Goal: Task Accomplishment & Management: Manage account settings

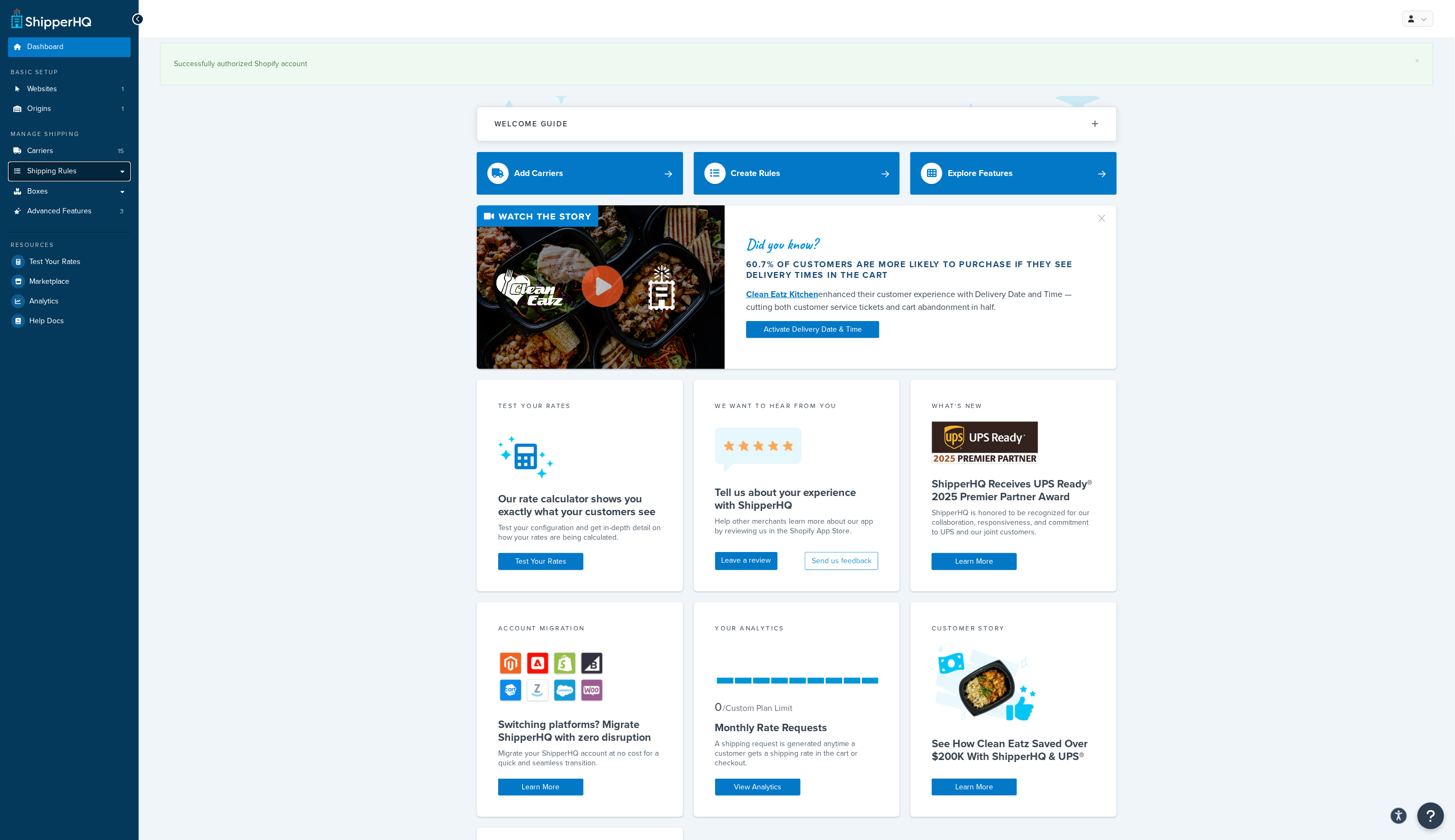
click at [44, 167] on span "Shipping Rules" at bounding box center [52, 171] width 50 height 9
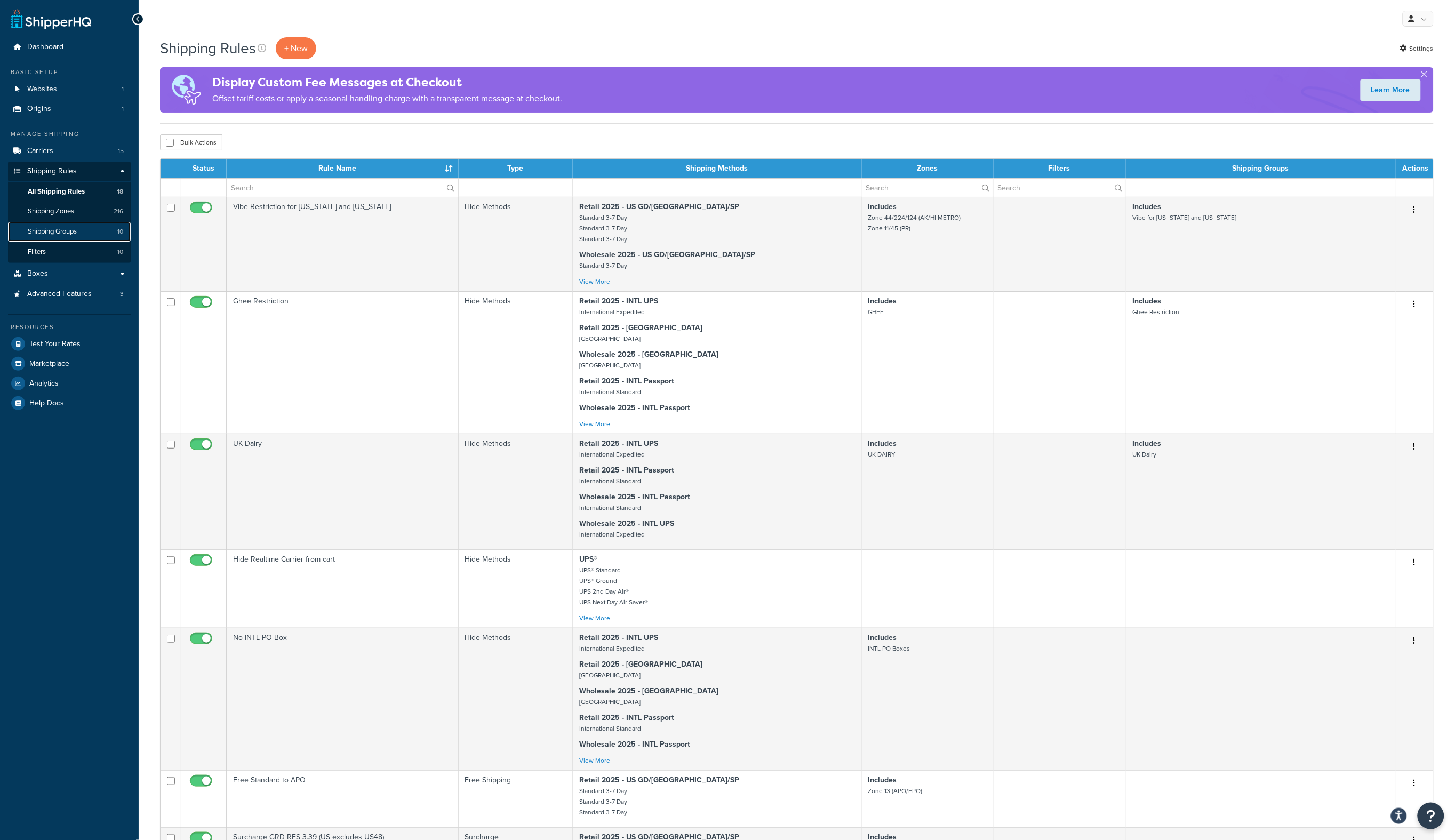
click at [52, 223] on link "Shipping Groups 10" at bounding box center [70, 232] width 123 height 20
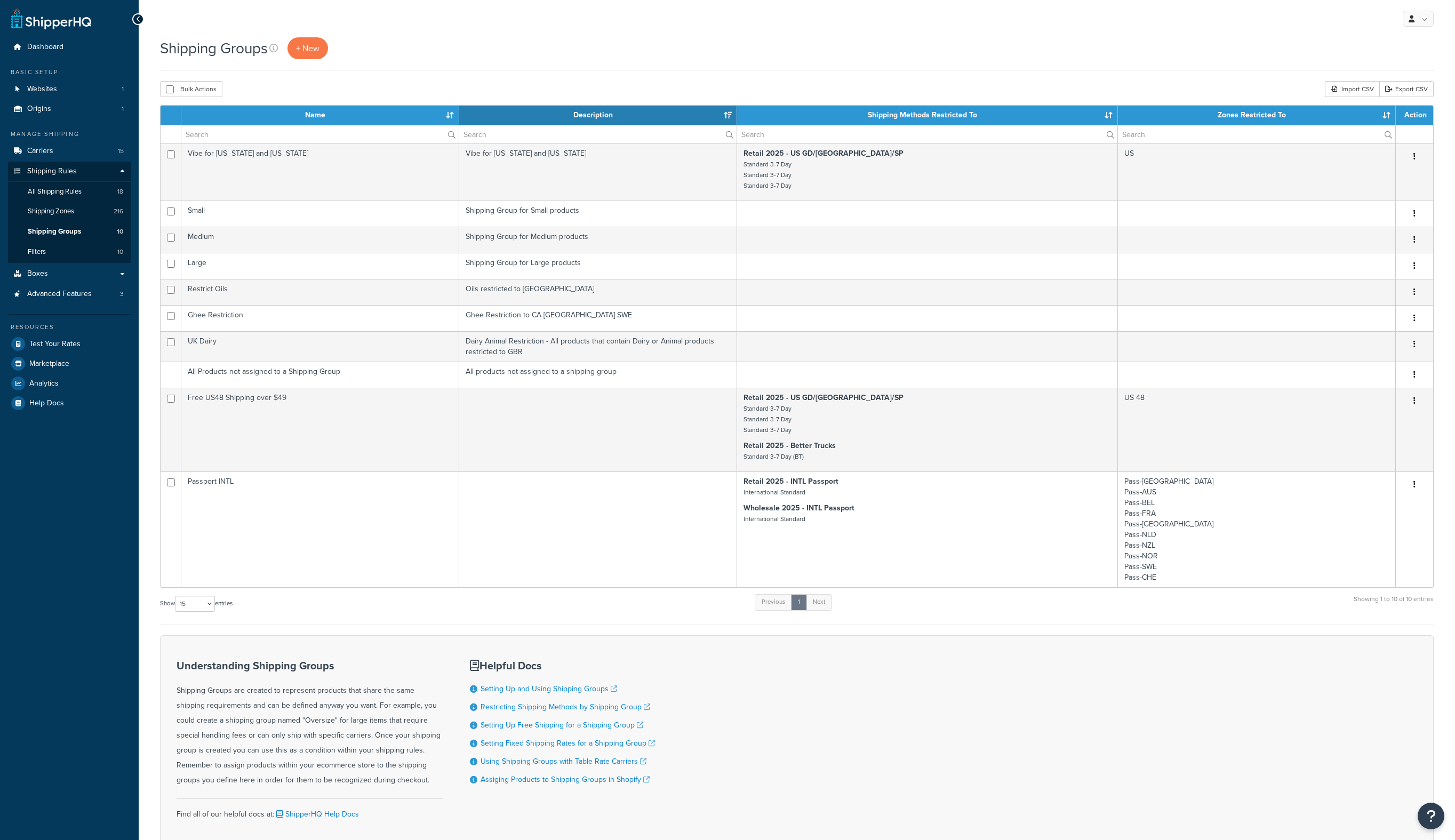
select select "15"
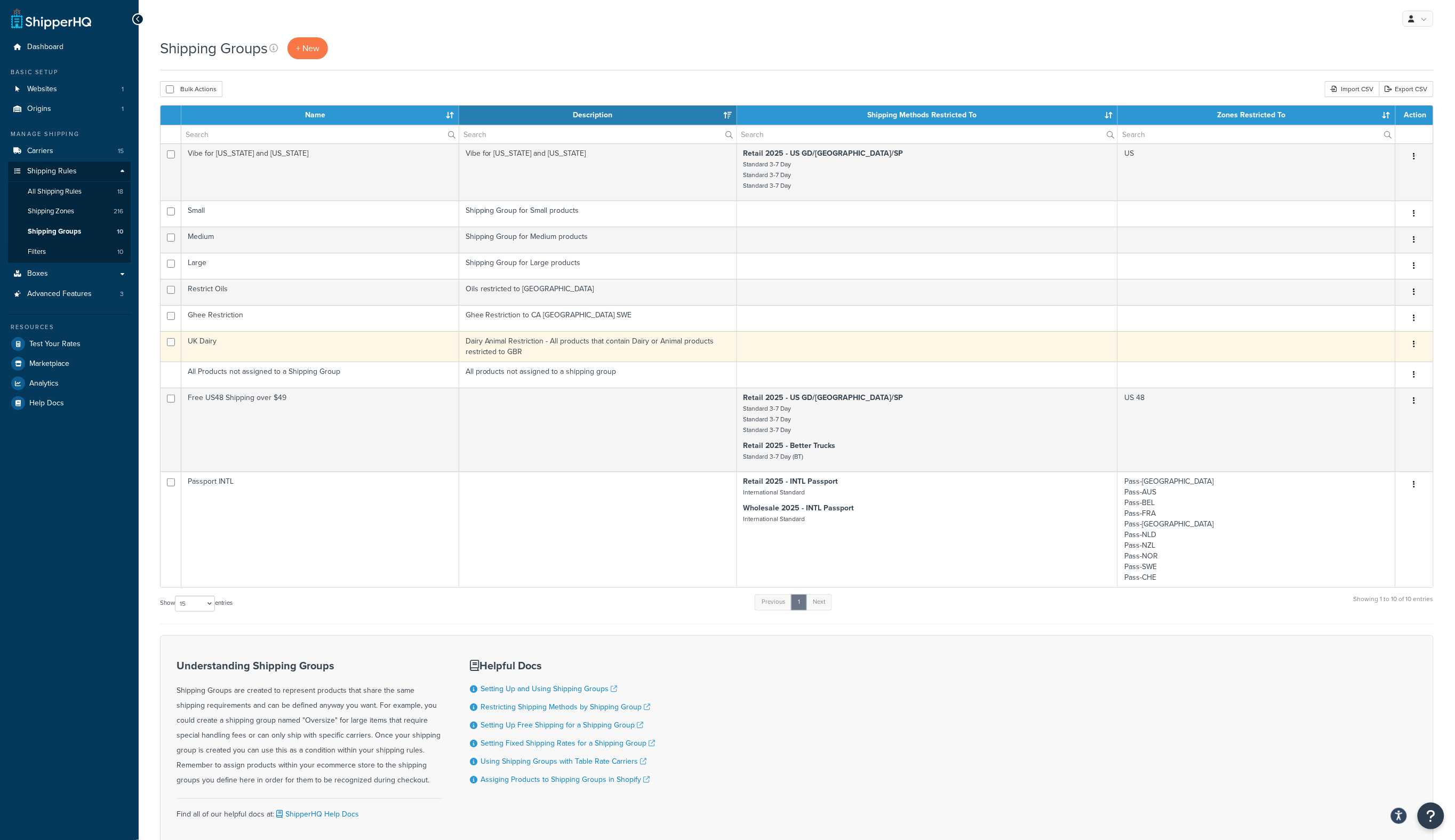
click at [248, 348] on td "UK Dairy" at bounding box center [320, 347] width 278 height 31
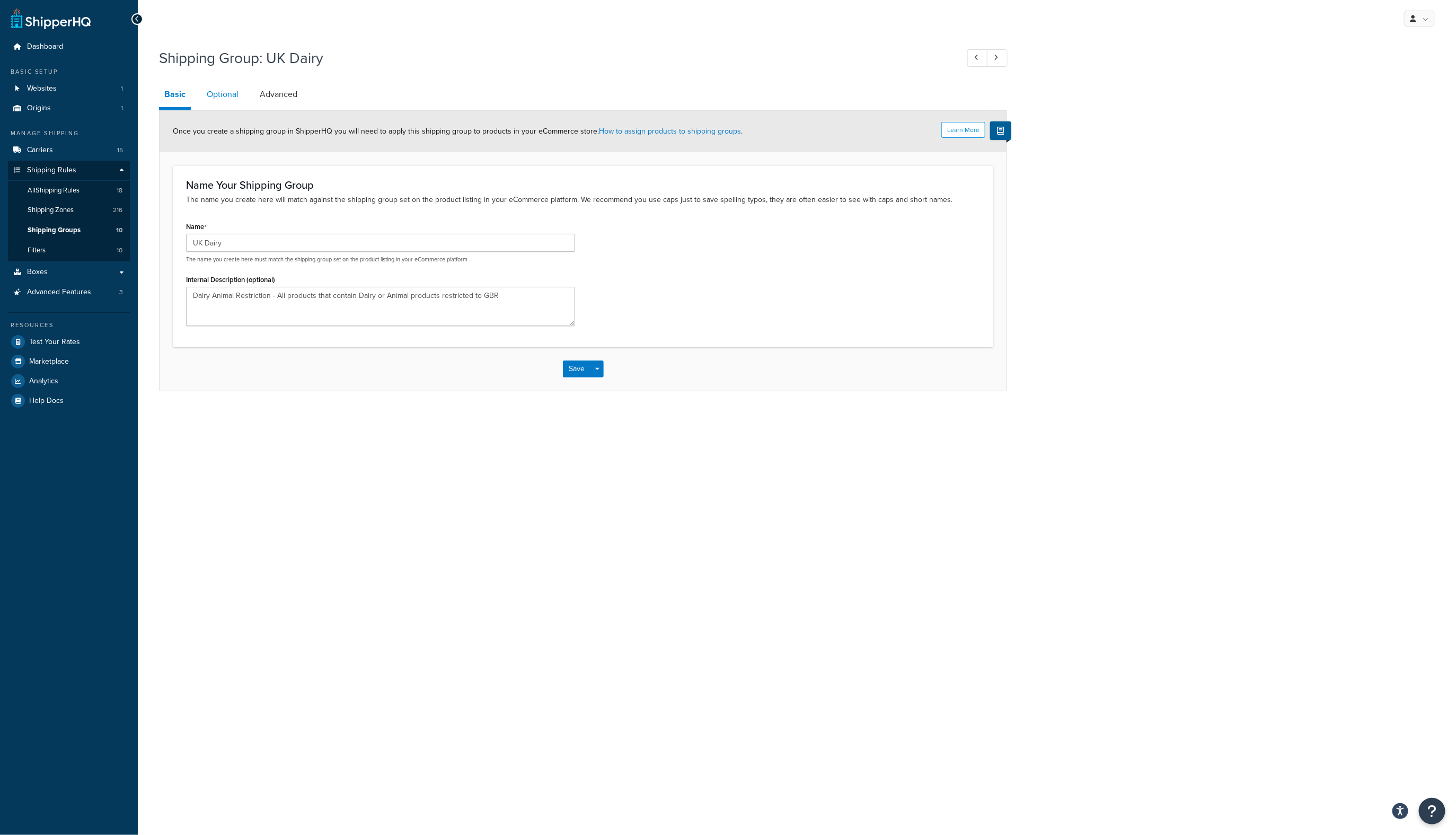
click at [209, 92] on link "Optional" at bounding box center [223, 94] width 43 height 25
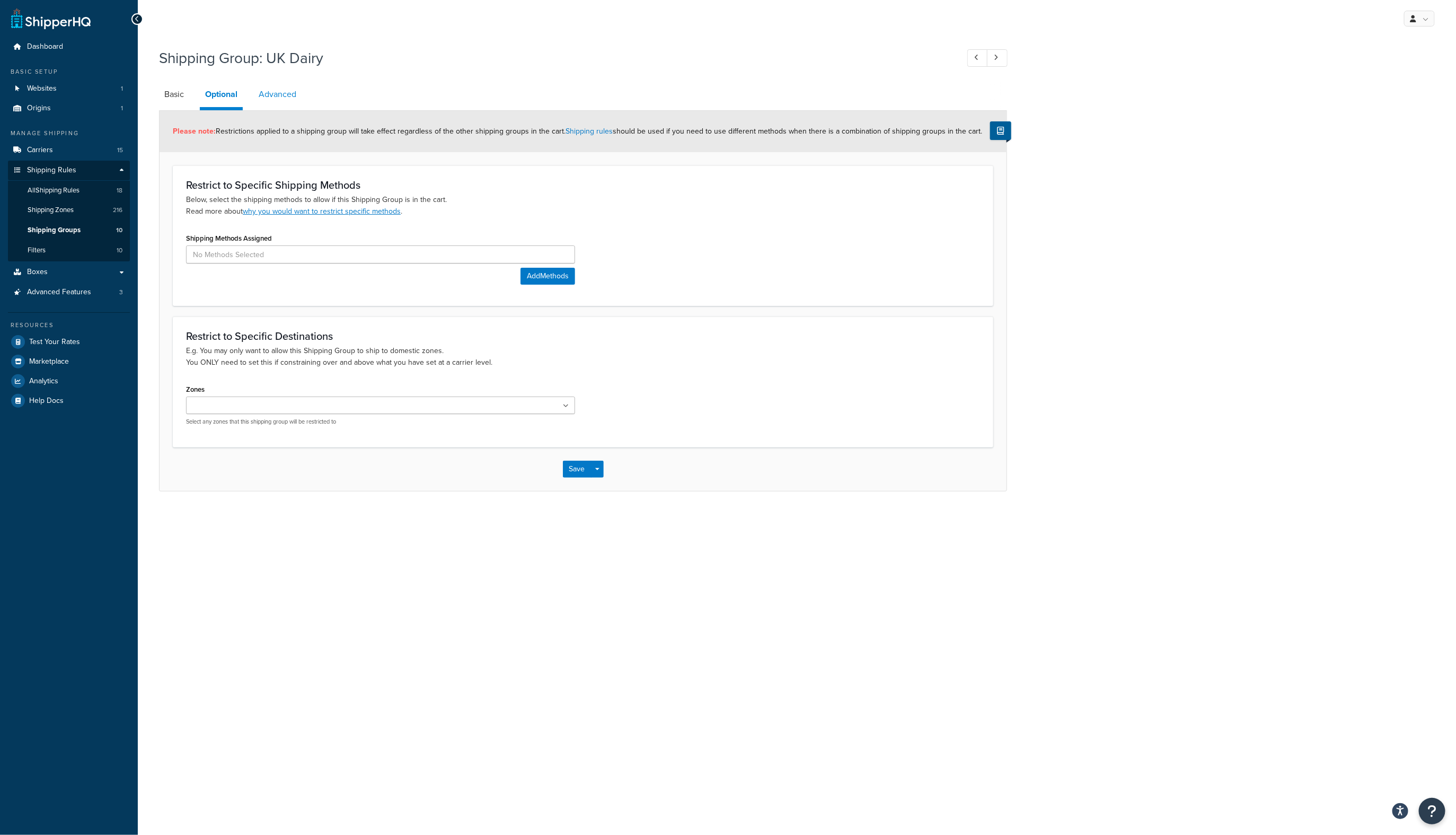
click at [268, 94] on link "Advanced" at bounding box center [277, 94] width 48 height 25
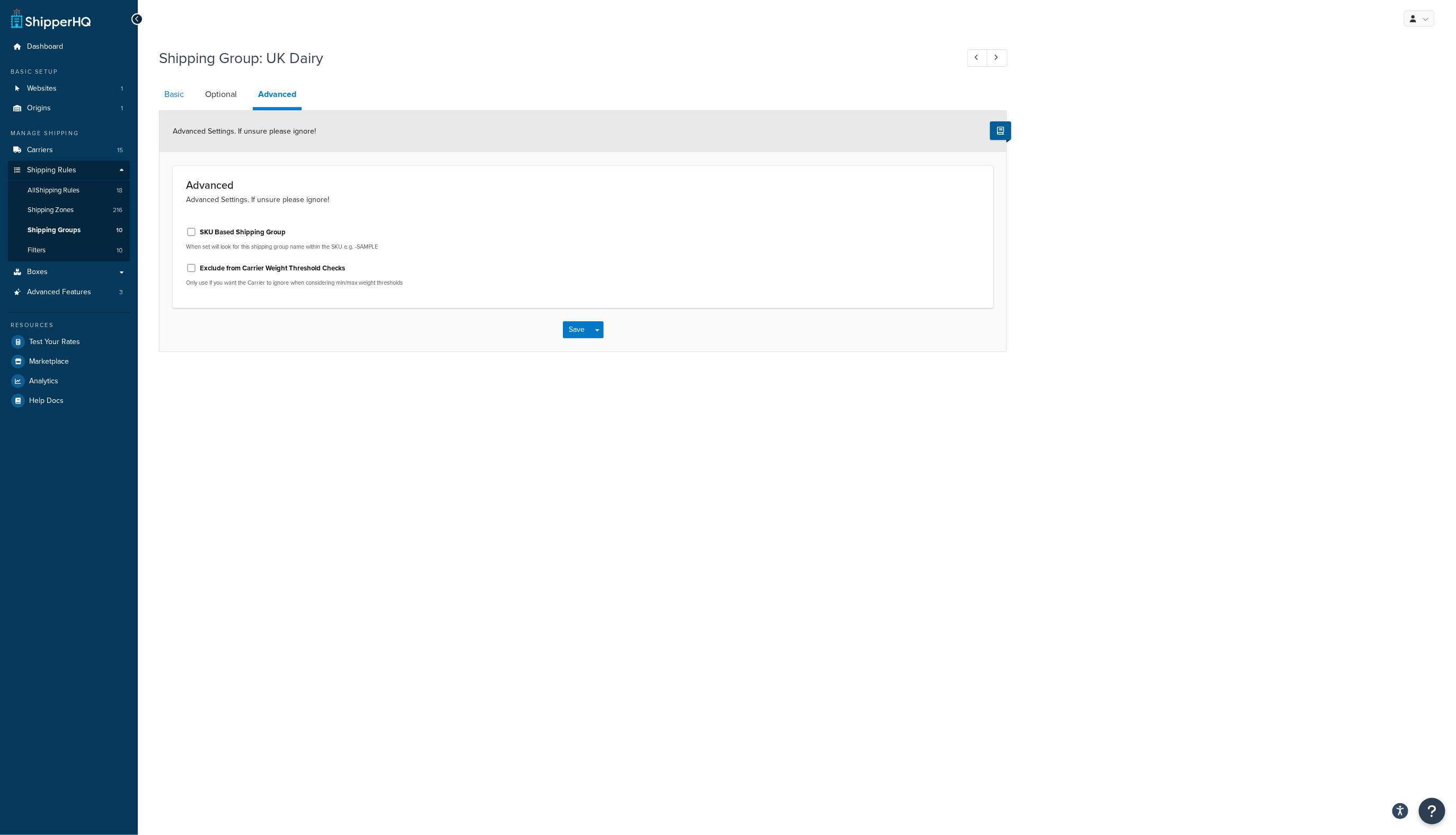
click at [170, 97] on link "Basic" at bounding box center [174, 94] width 31 height 25
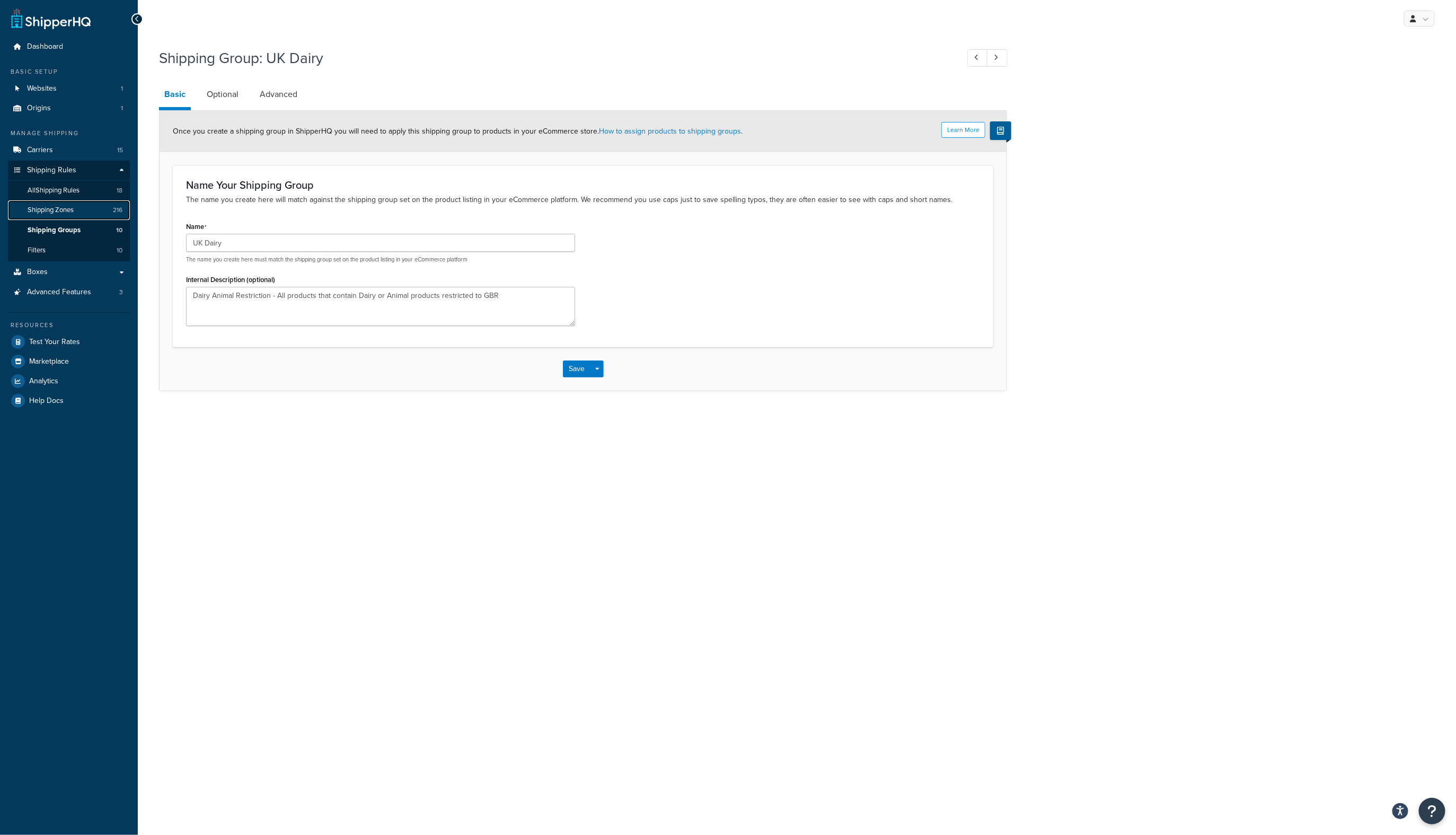
click at [57, 214] on span "Shipping Zones" at bounding box center [50, 210] width 46 height 9
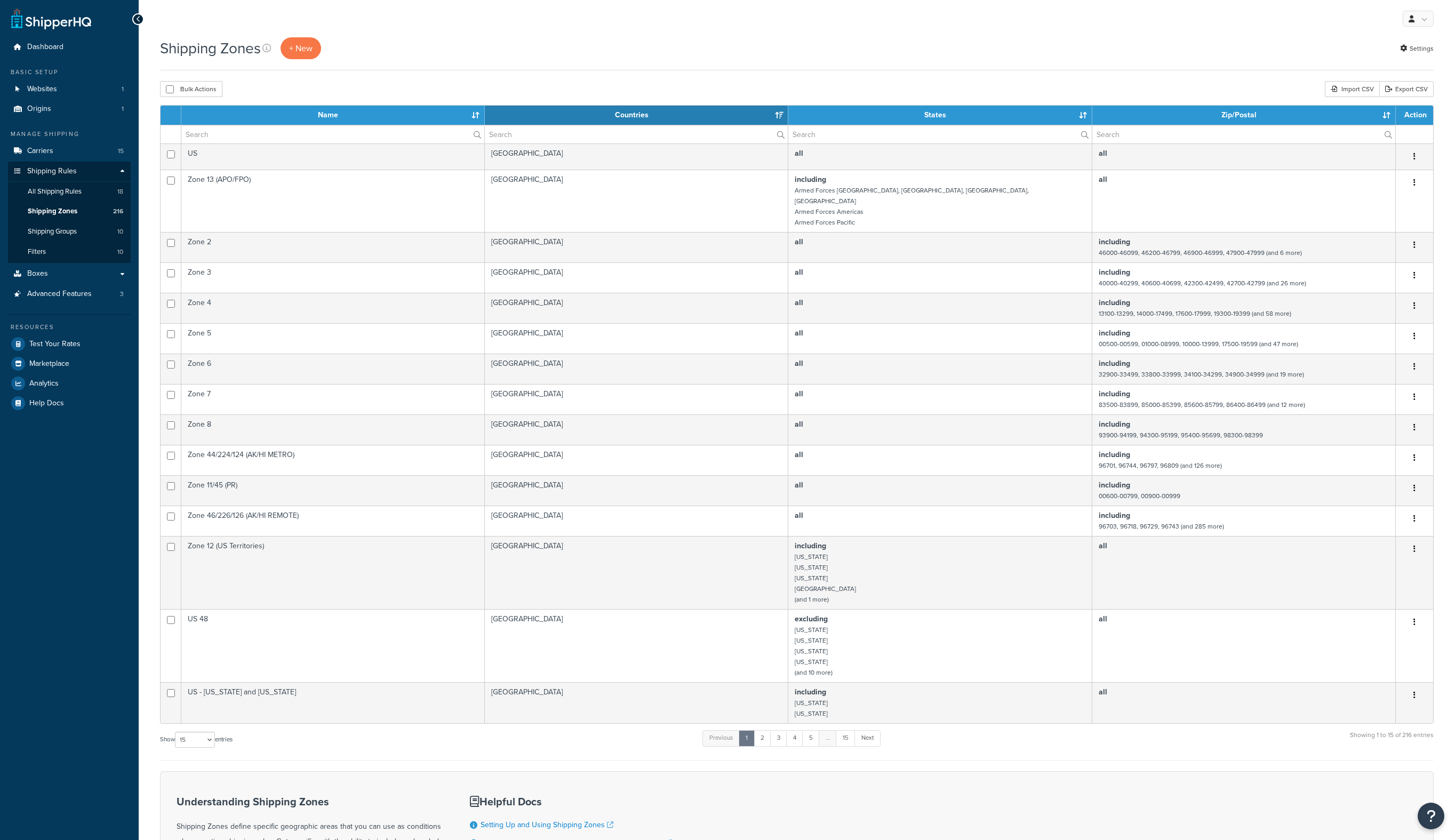
select select "15"
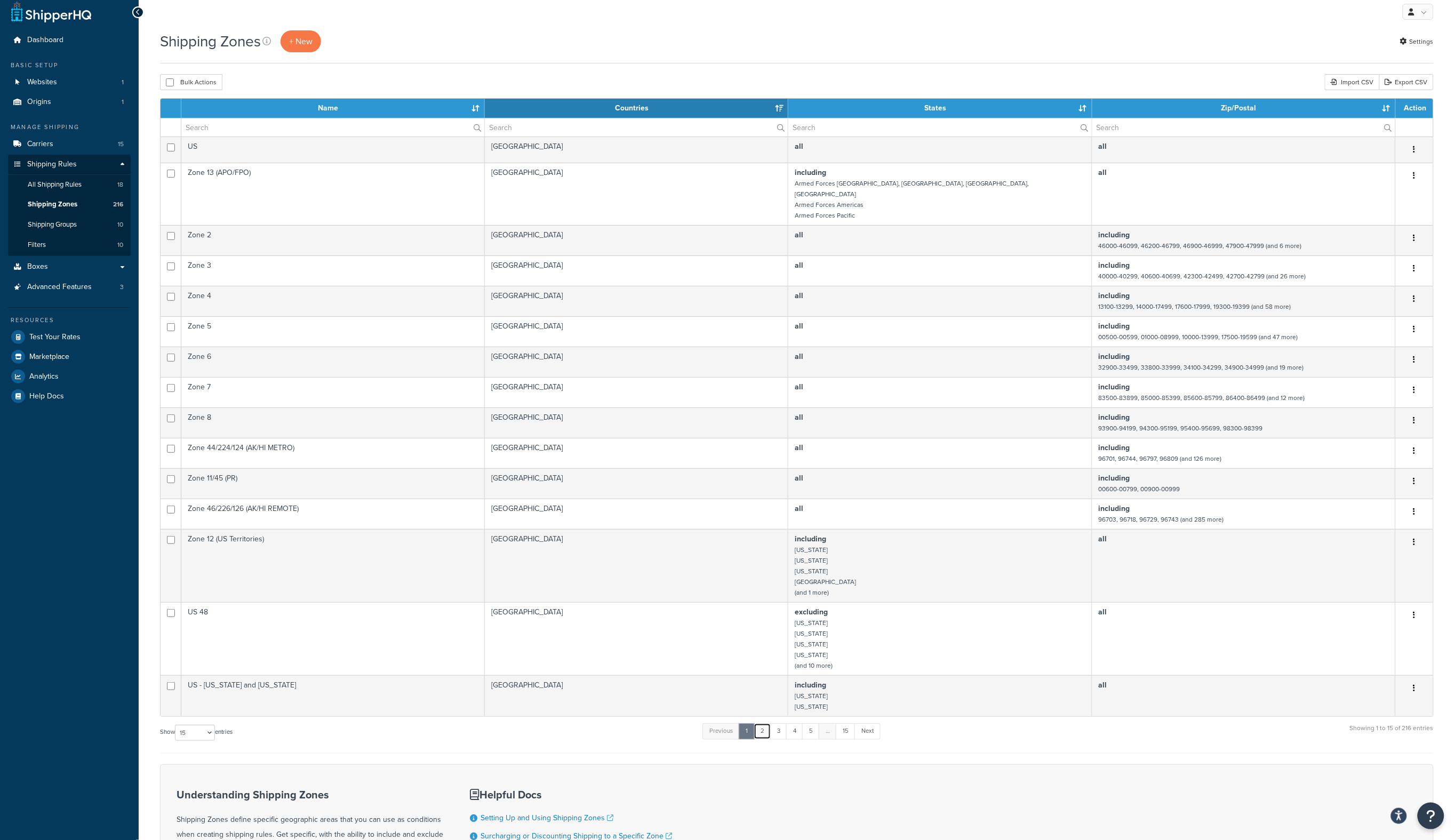
click at [769, 723] on link "2" at bounding box center [763, 731] width 18 height 16
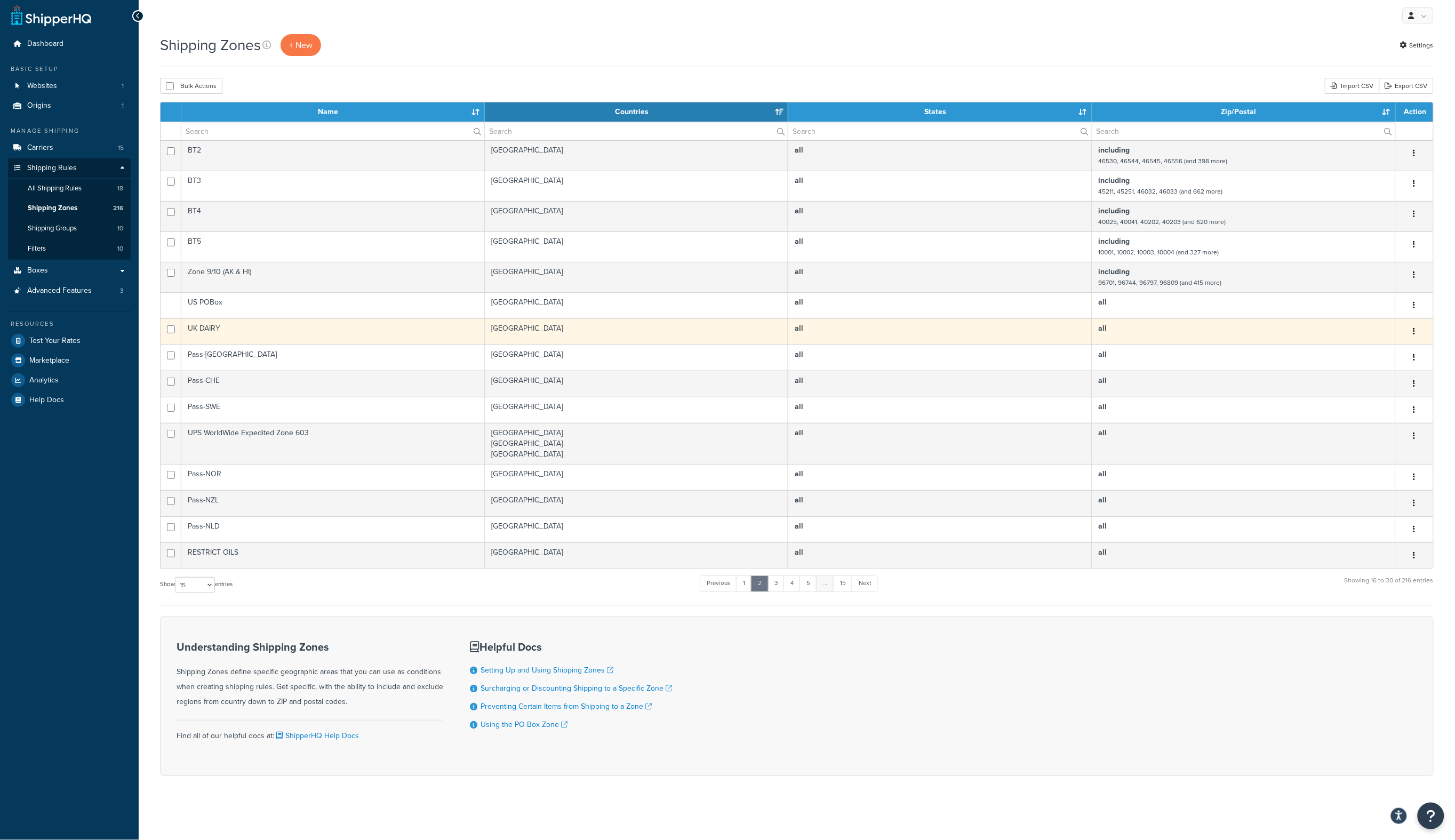
click at [353, 332] on td "UK DAIRY" at bounding box center [333, 331] width 303 height 26
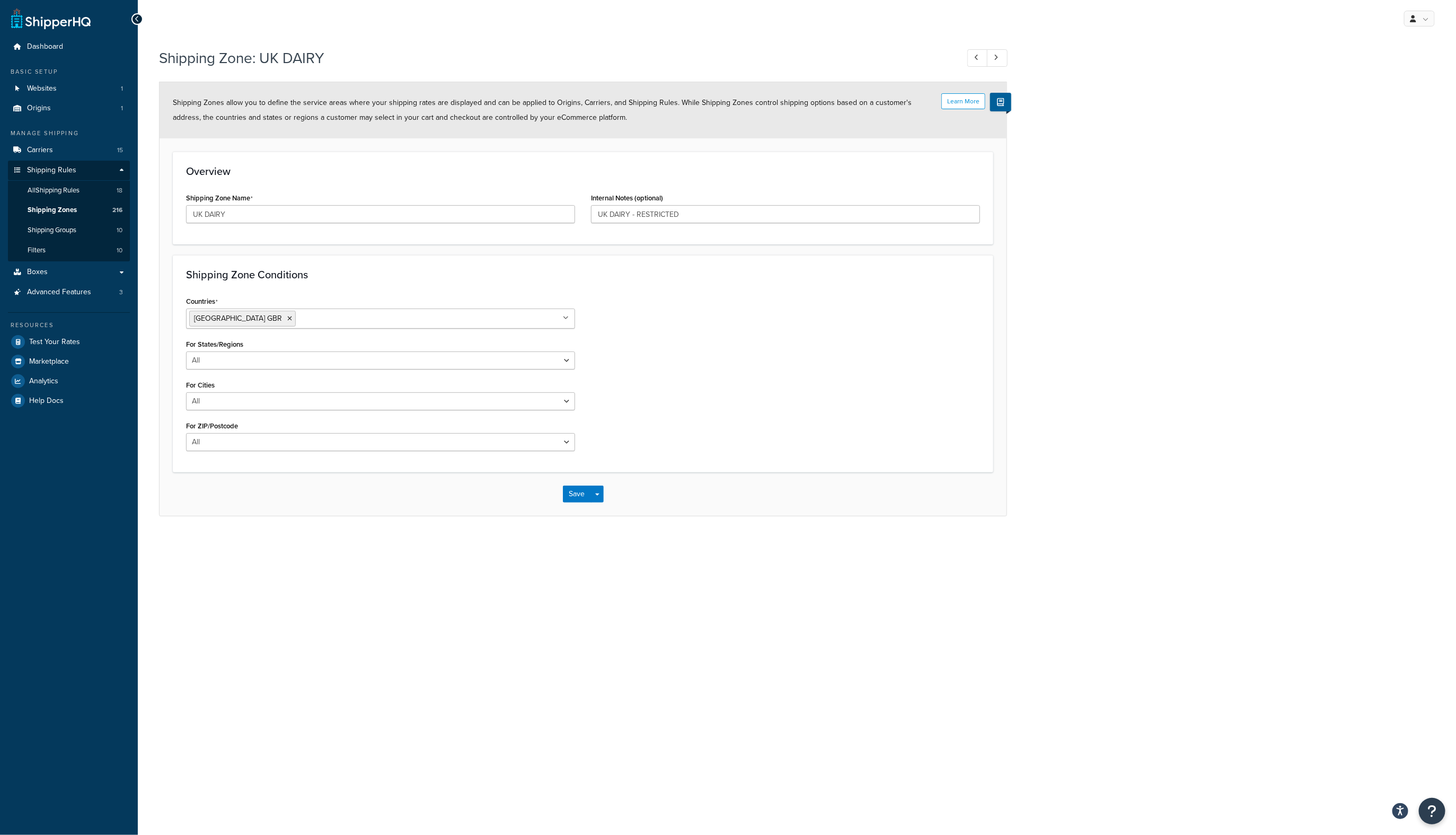
click at [322, 324] on input "Countries" at bounding box center [345, 318] width 94 height 11
type input "swe"
click at [675, 326] on div "Countries Sweden SWE United Kingdom GBR All Countries ALL United States USA Afg…" at bounding box center [583, 315] width 810 height 43
click at [575, 371] on button "Save" at bounding box center [577, 371] width 29 height 17
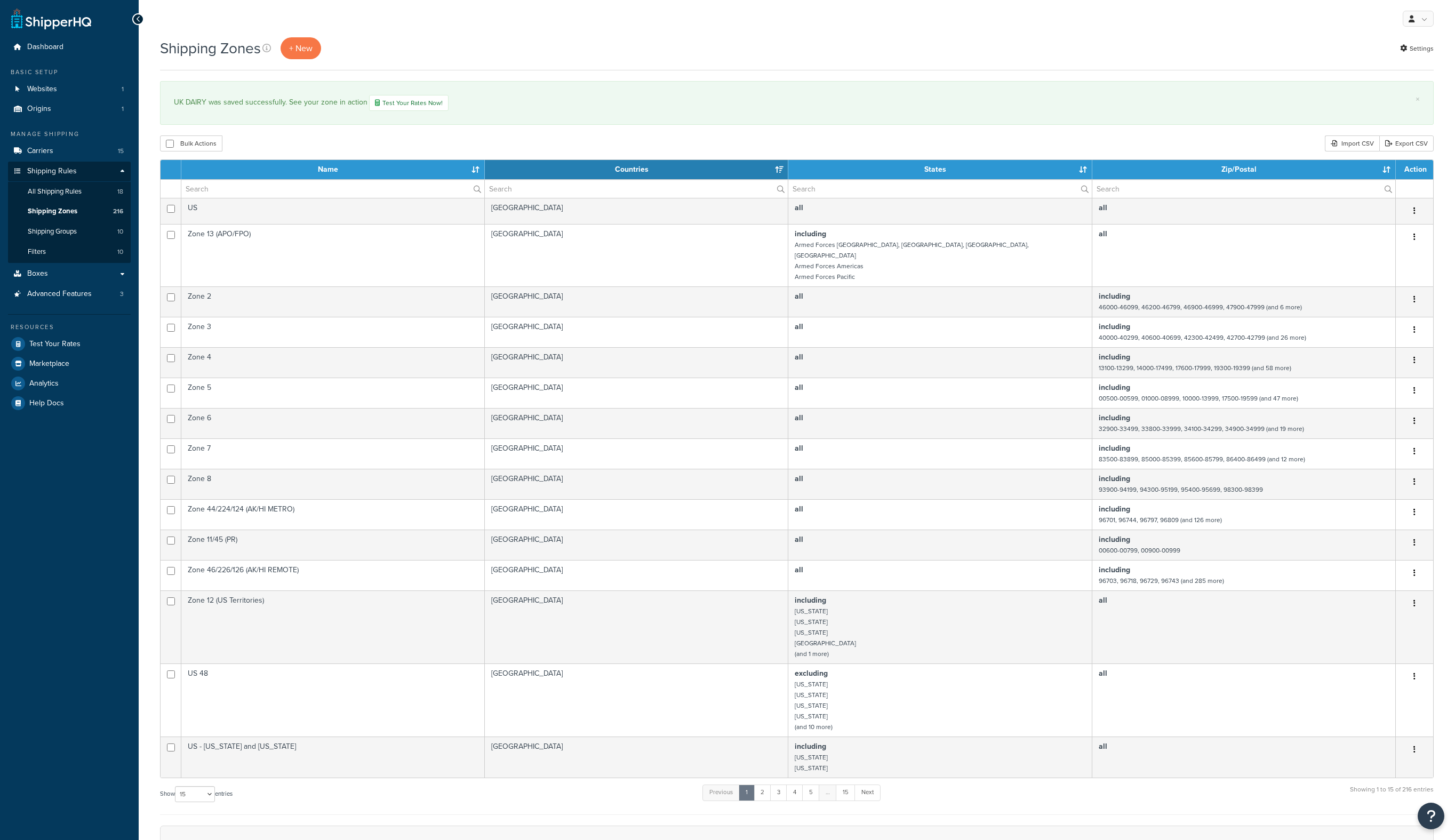
select select "15"
click at [56, 209] on span "Shipping Zones" at bounding box center [52, 211] width 50 height 9
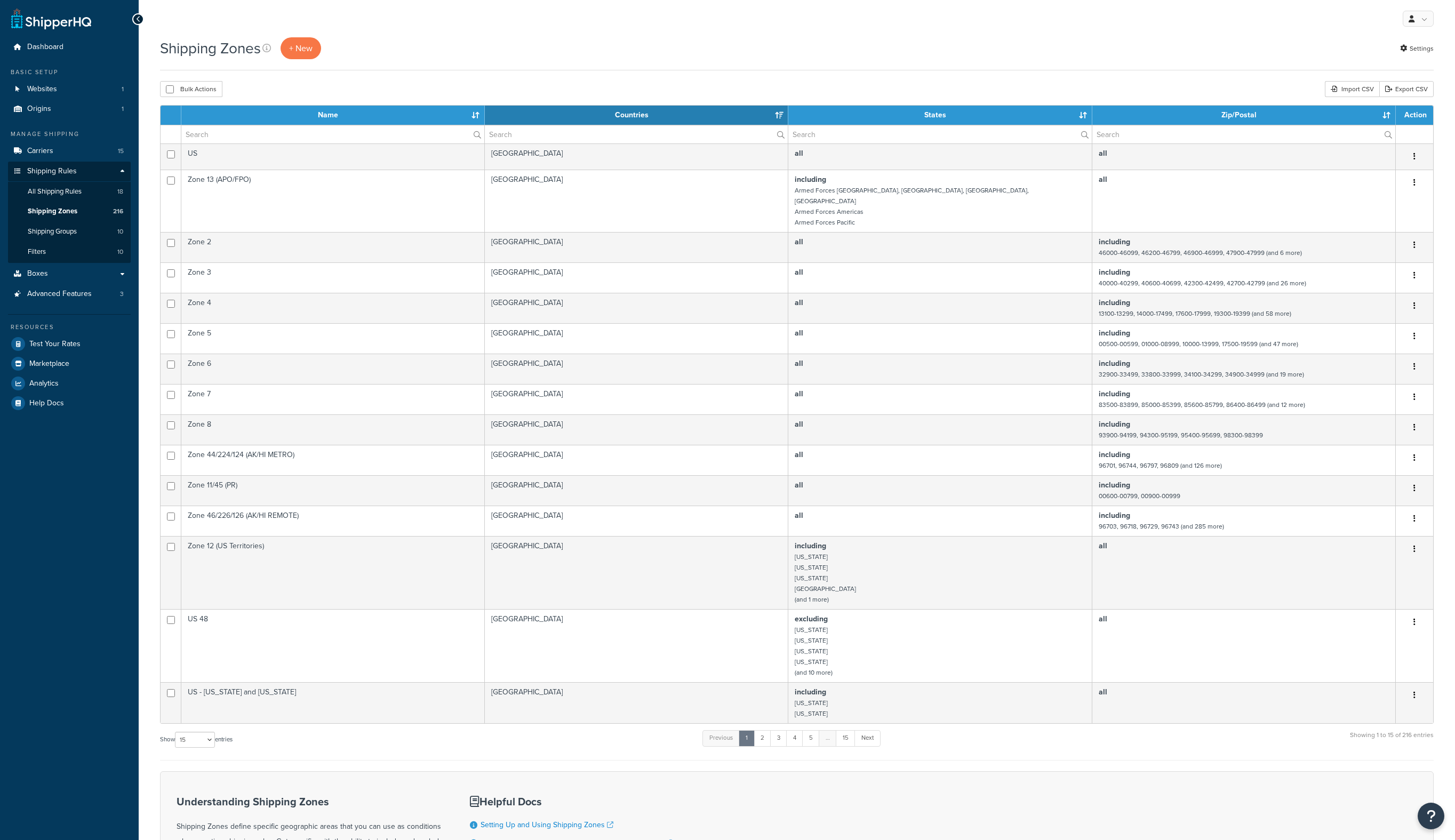
select select "15"
click at [52, 232] on span "Shipping Groups" at bounding box center [52, 232] width 49 height 9
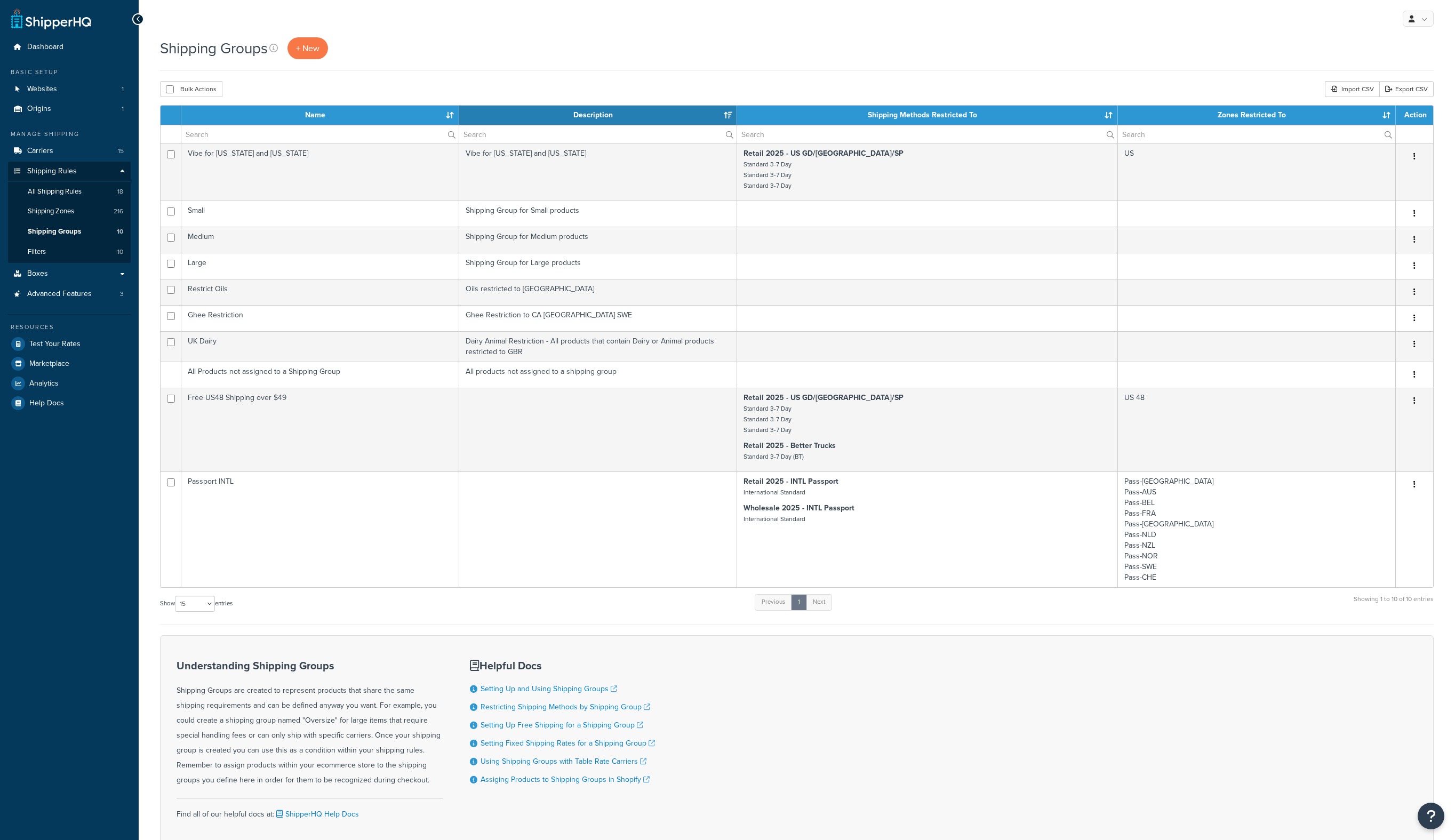
select select "15"
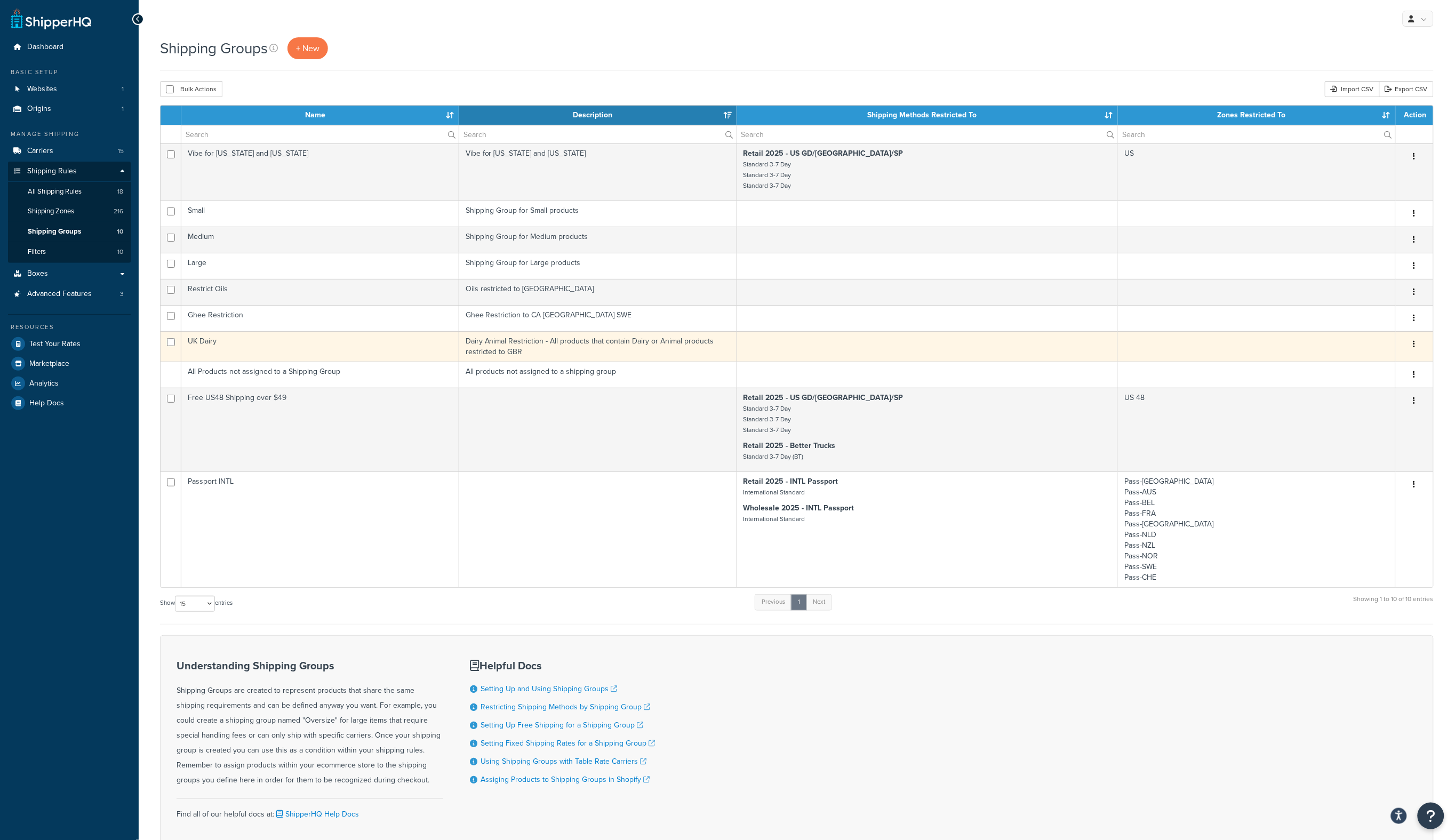
click at [230, 342] on td "UK Dairy" at bounding box center [320, 347] width 278 height 31
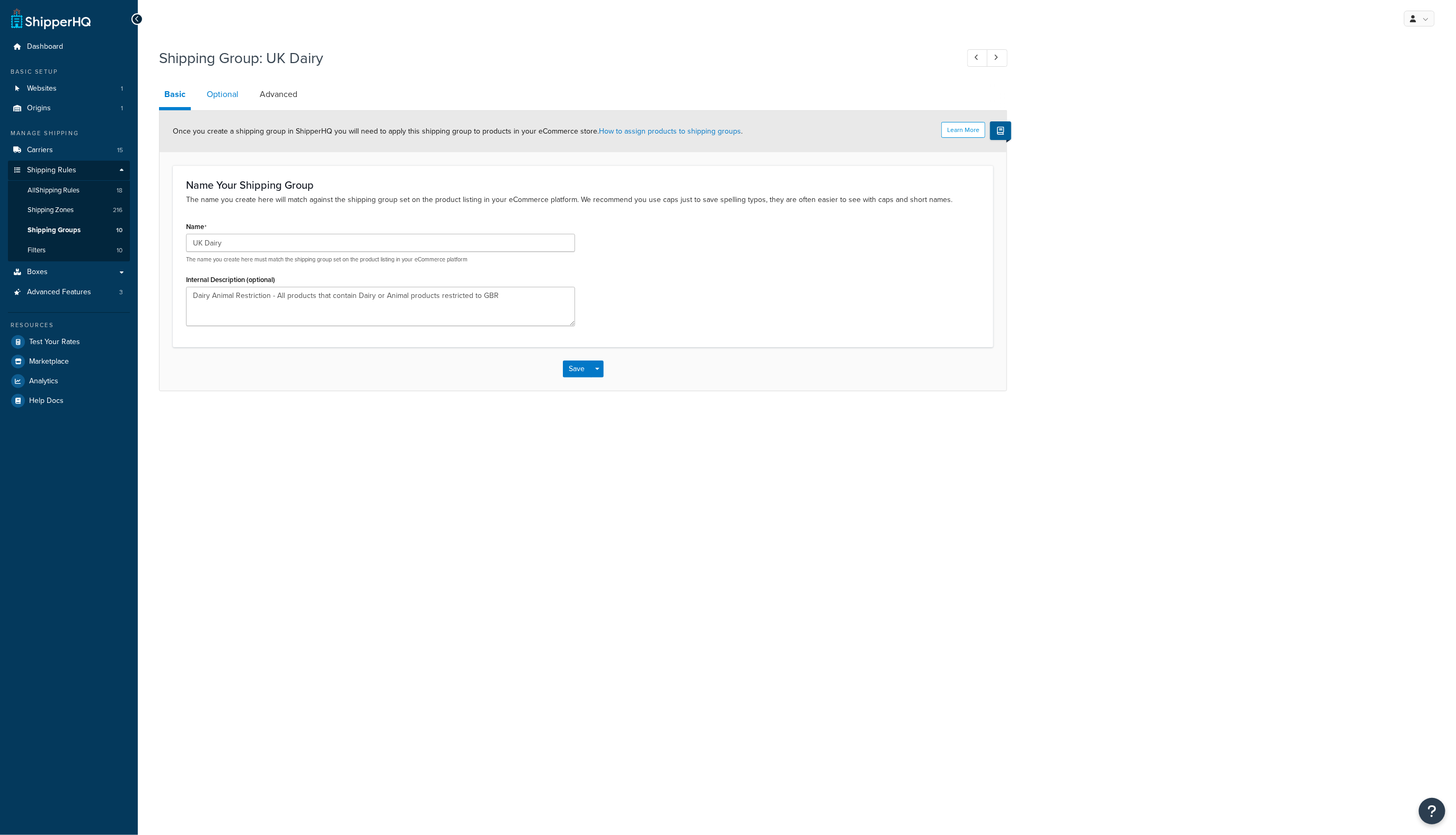
click at [217, 97] on link "Optional" at bounding box center [223, 94] width 43 height 25
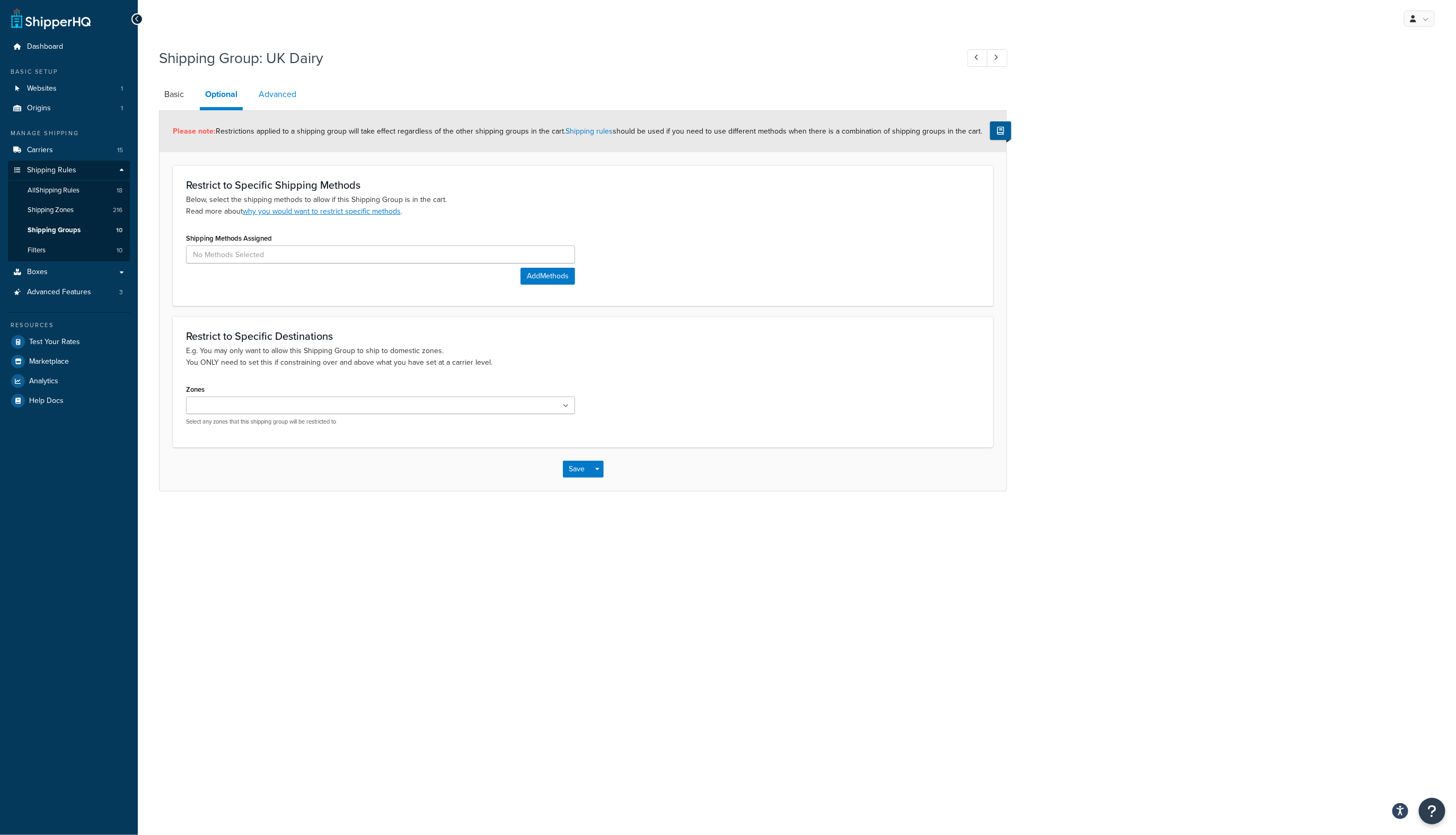
click at [268, 94] on link "Advanced" at bounding box center [277, 94] width 48 height 25
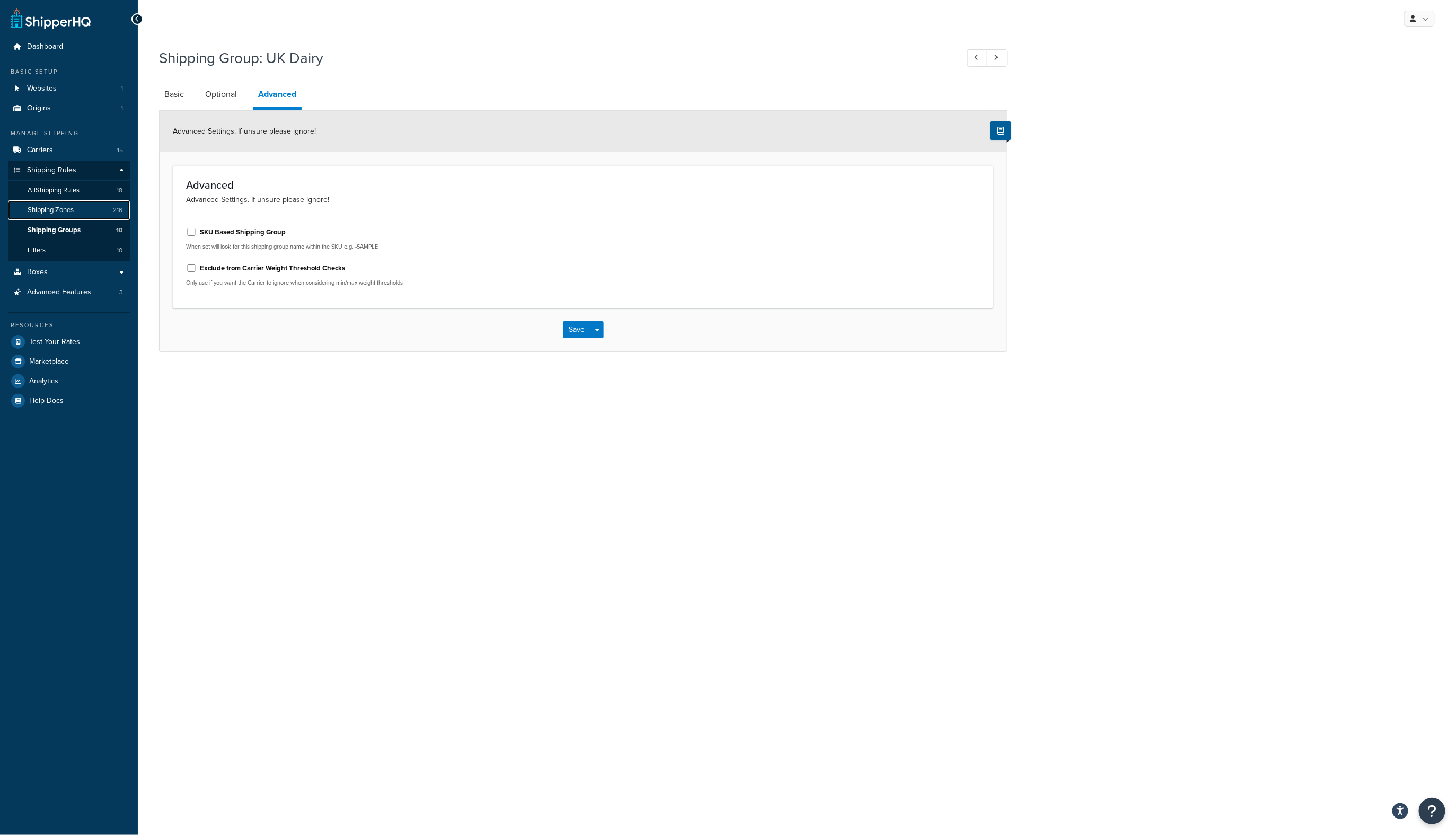
click at [43, 211] on span "Shipping Zones" at bounding box center [50, 210] width 46 height 9
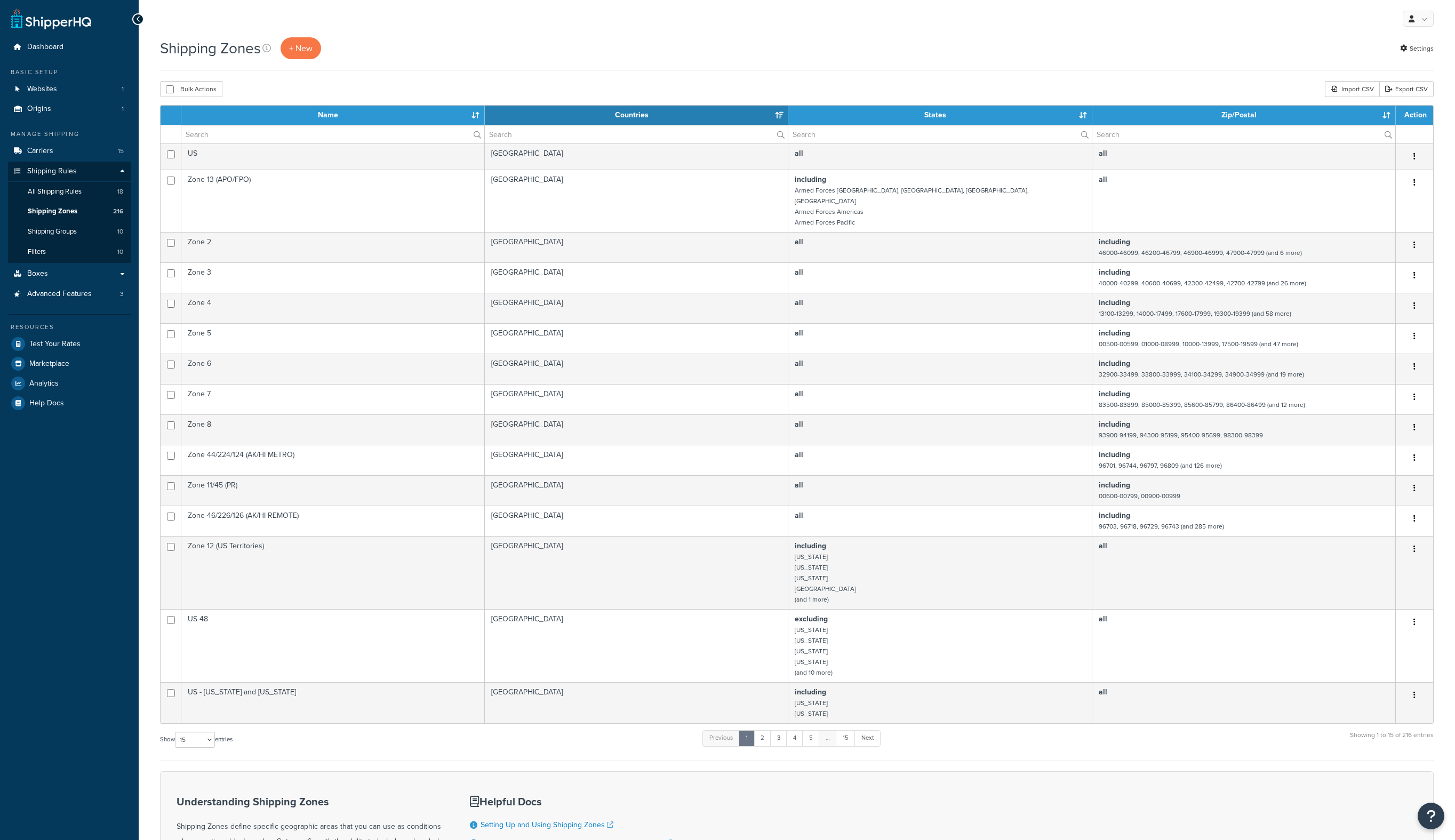
select select "15"
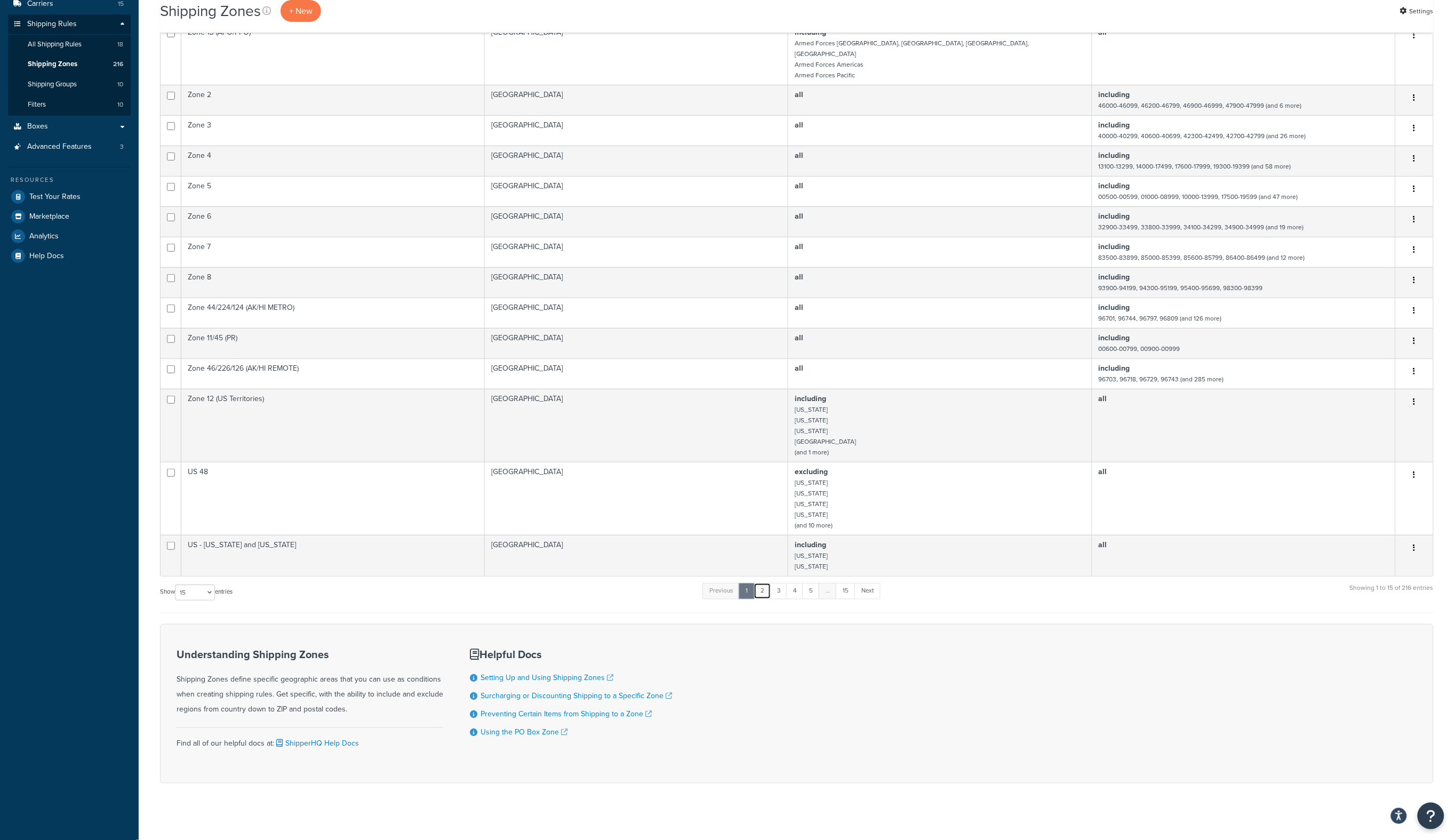
click at [765, 583] on link "2" at bounding box center [763, 590] width 18 height 16
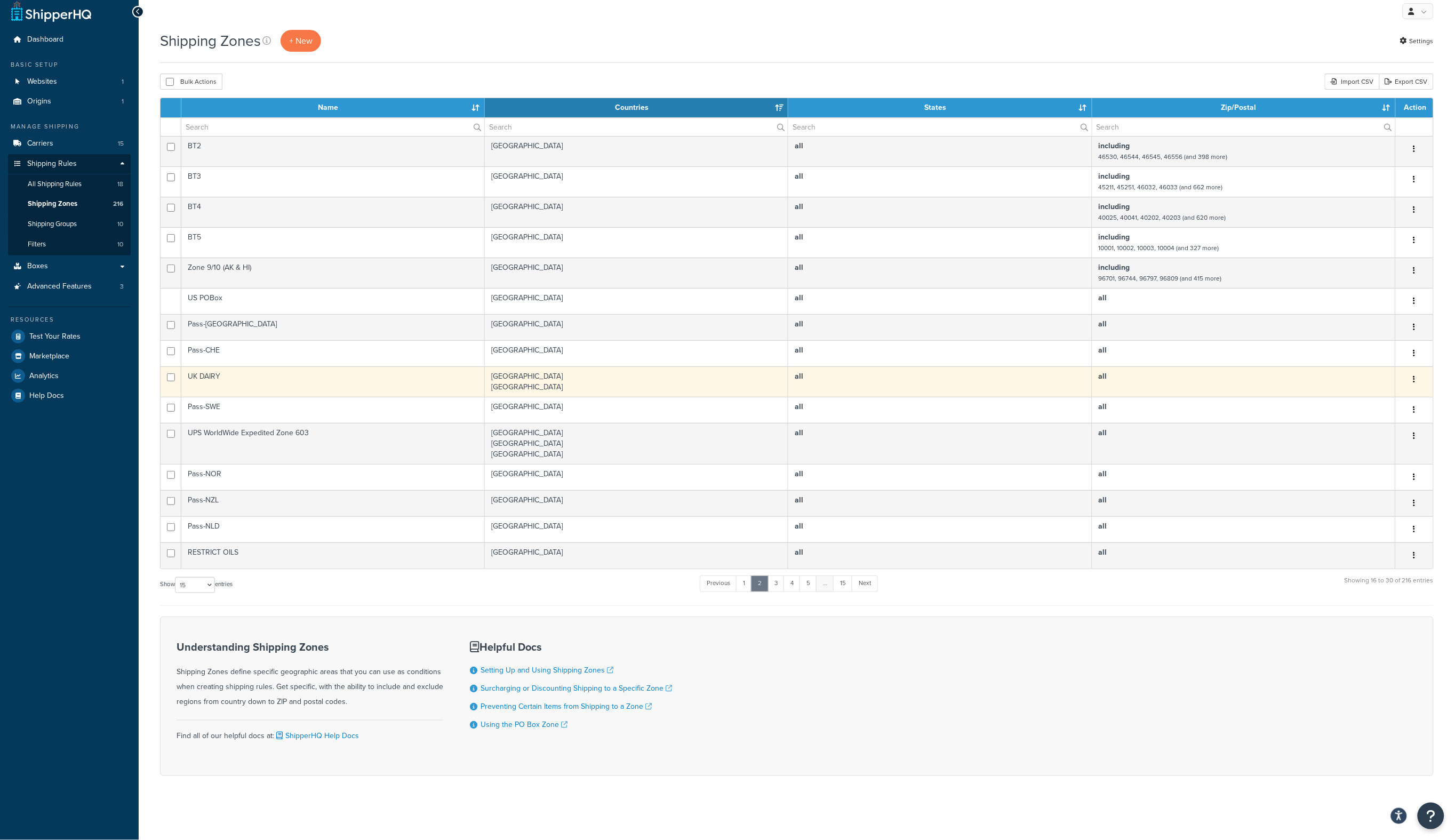
click at [241, 378] on td "UK DAIRY" at bounding box center [333, 382] width 303 height 31
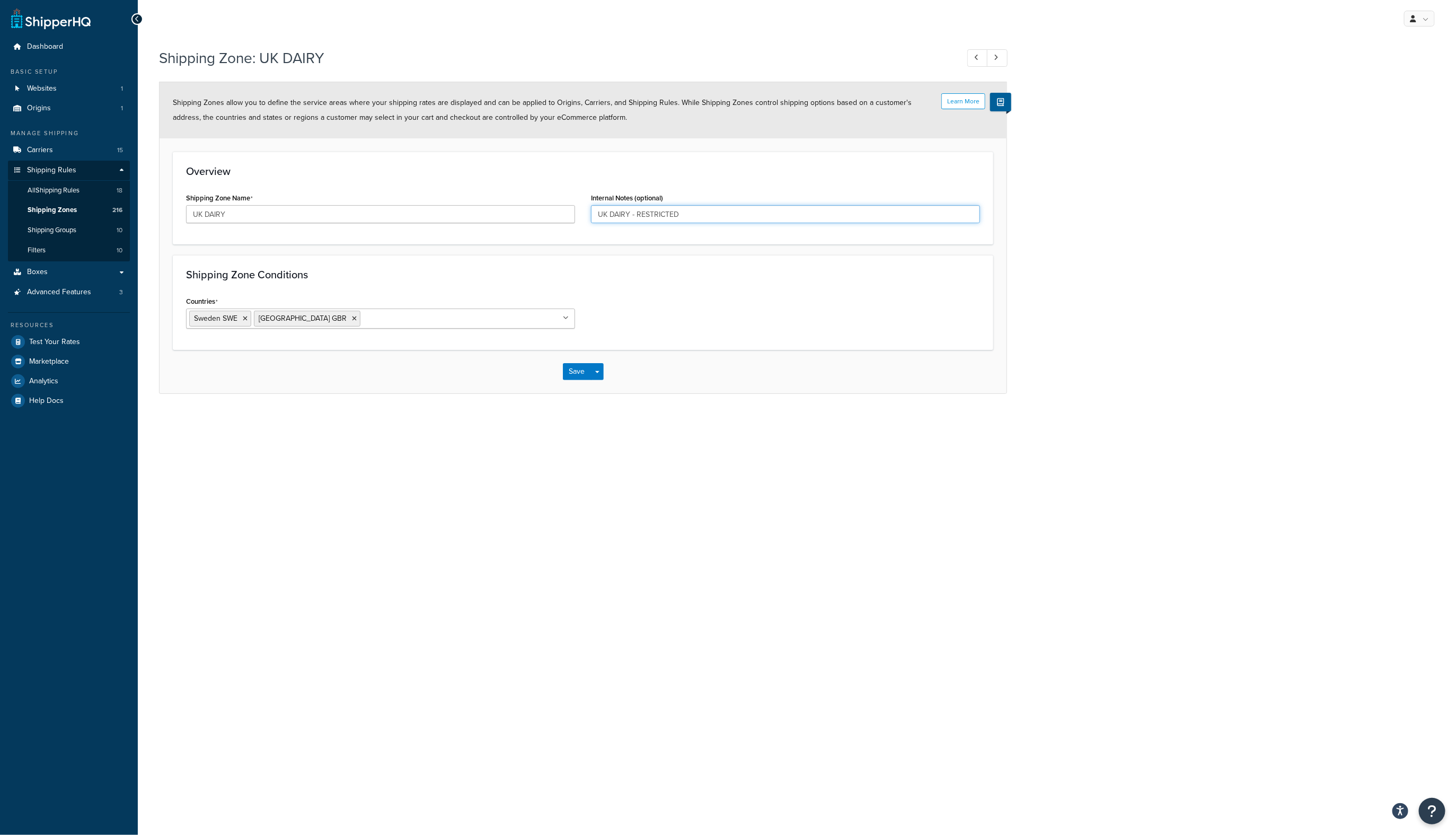
click at [684, 216] on input "UK DAIRY - RESTRICTED" at bounding box center [785, 214] width 389 height 18
drag, startPoint x: 607, startPoint y: 215, endPoint x: 575, endPoint y: 215, distance: 32.0
click at [575, 215] on div "Shipping Zone Name UK DAIRY Internal Notes (optional) UK DAIRY - RESTRICTED" at bounding box center [583, 210] width 810 height 41
type input "DAIRY - RESTRICTED TO UK and Sweden"
click at [578, 371] on button "Save" at bounding box center [577, 371] width 29 height 17
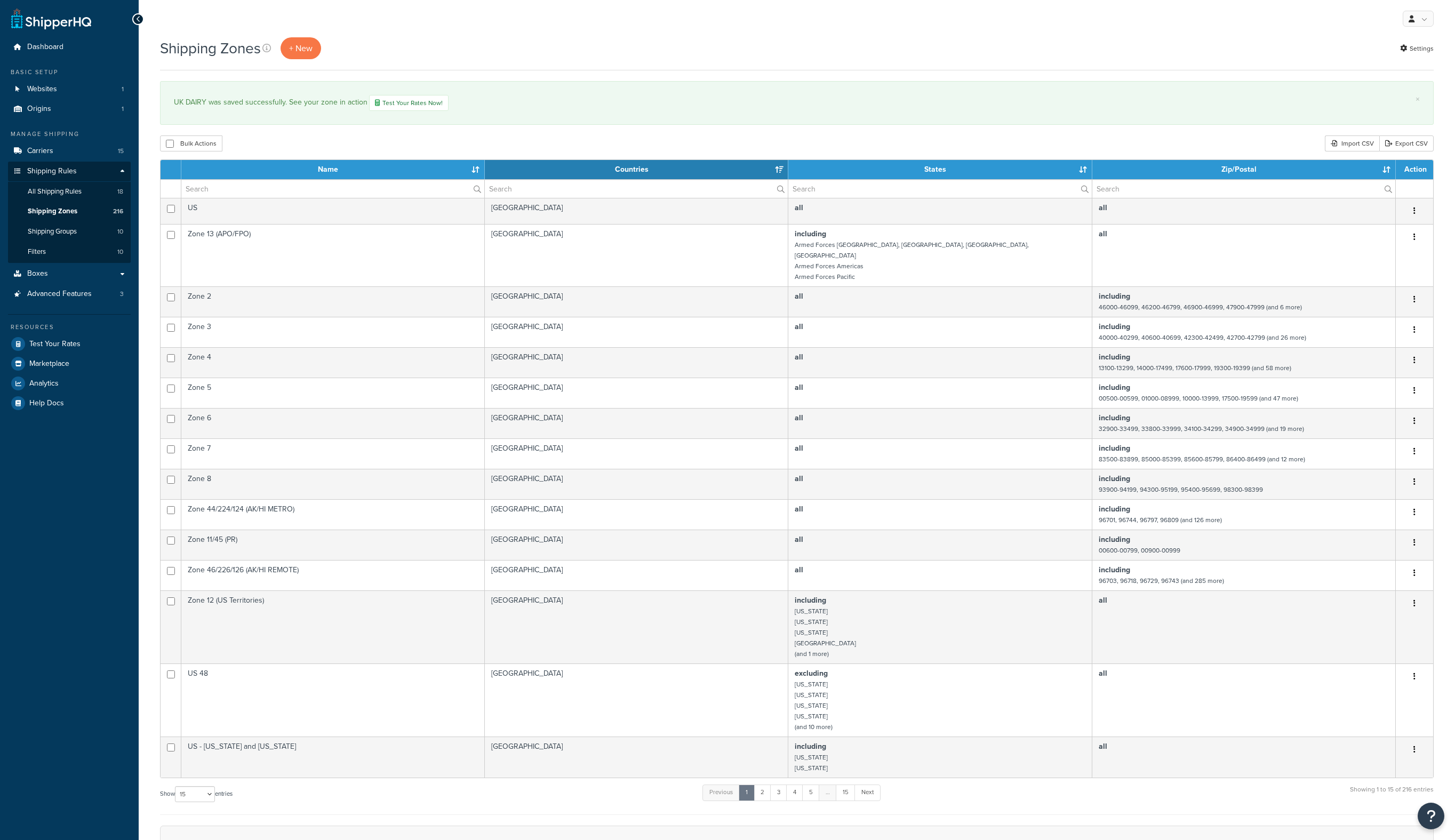
select select "15"
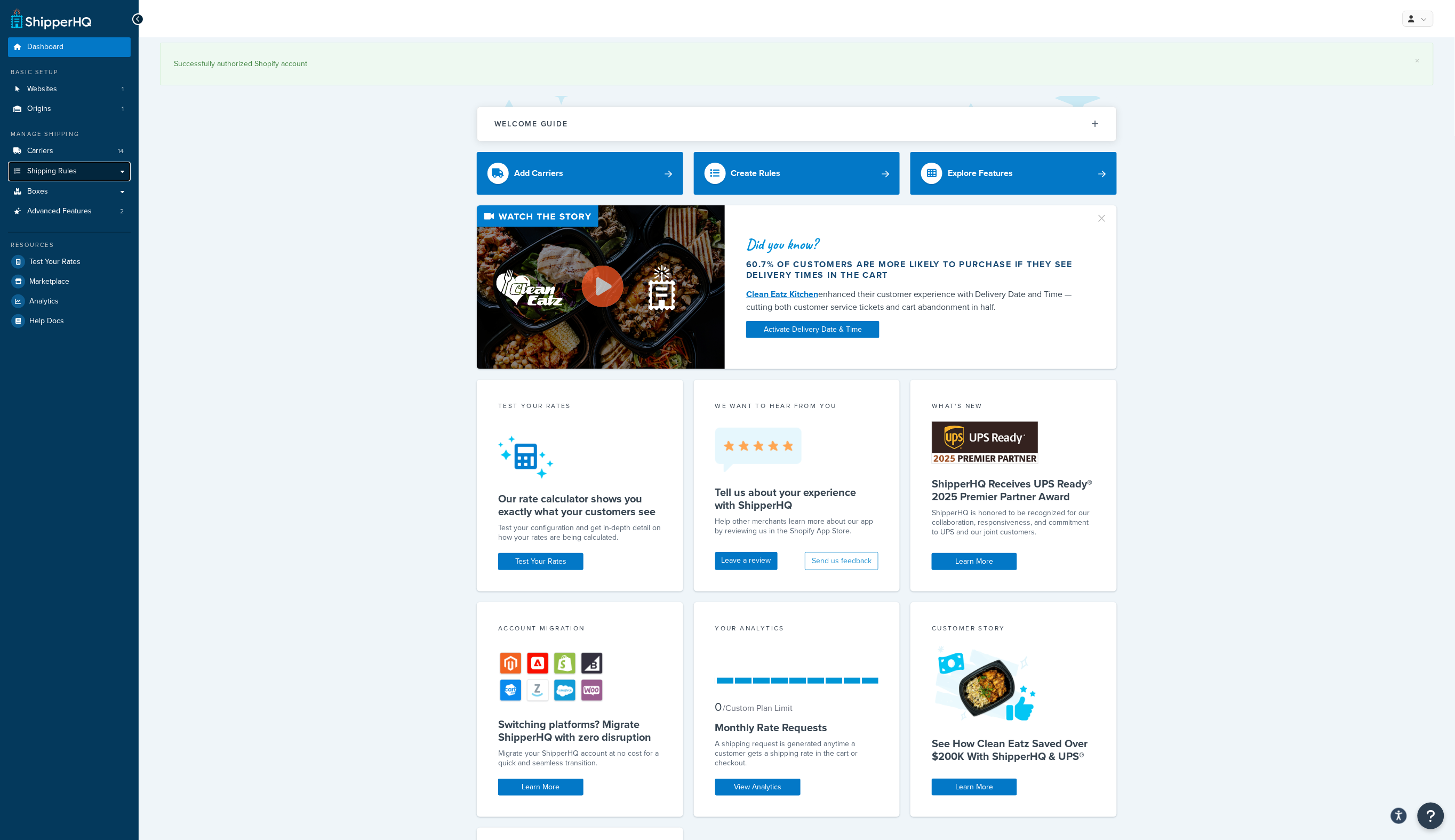
click at [71, 170] on span "Shipping Rules" at bounding box center [52, 171] width 50 height 9
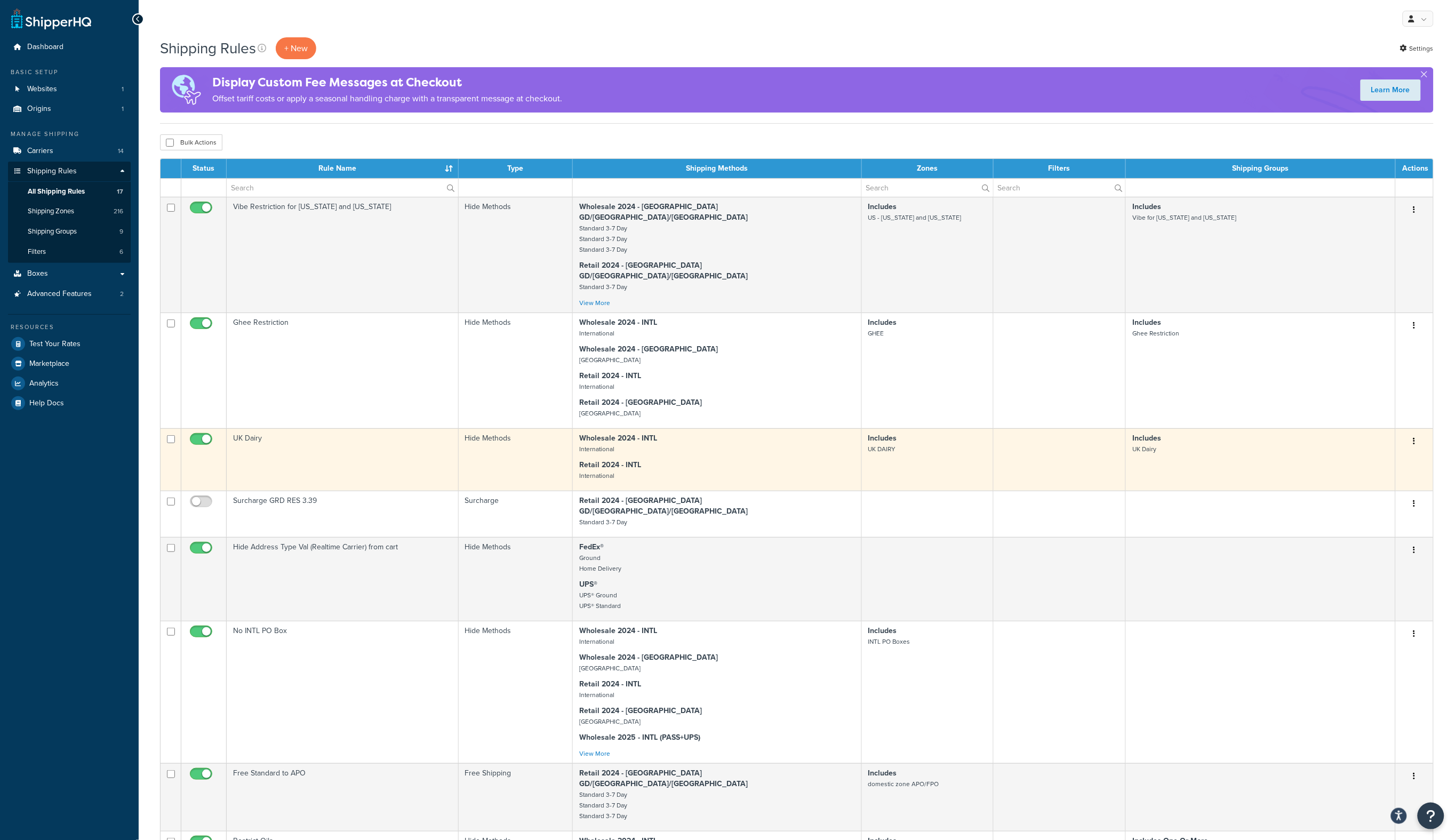
click at [296, 431] on td "UK Dairy" at bounding box center [342, 459] width 232 height 63
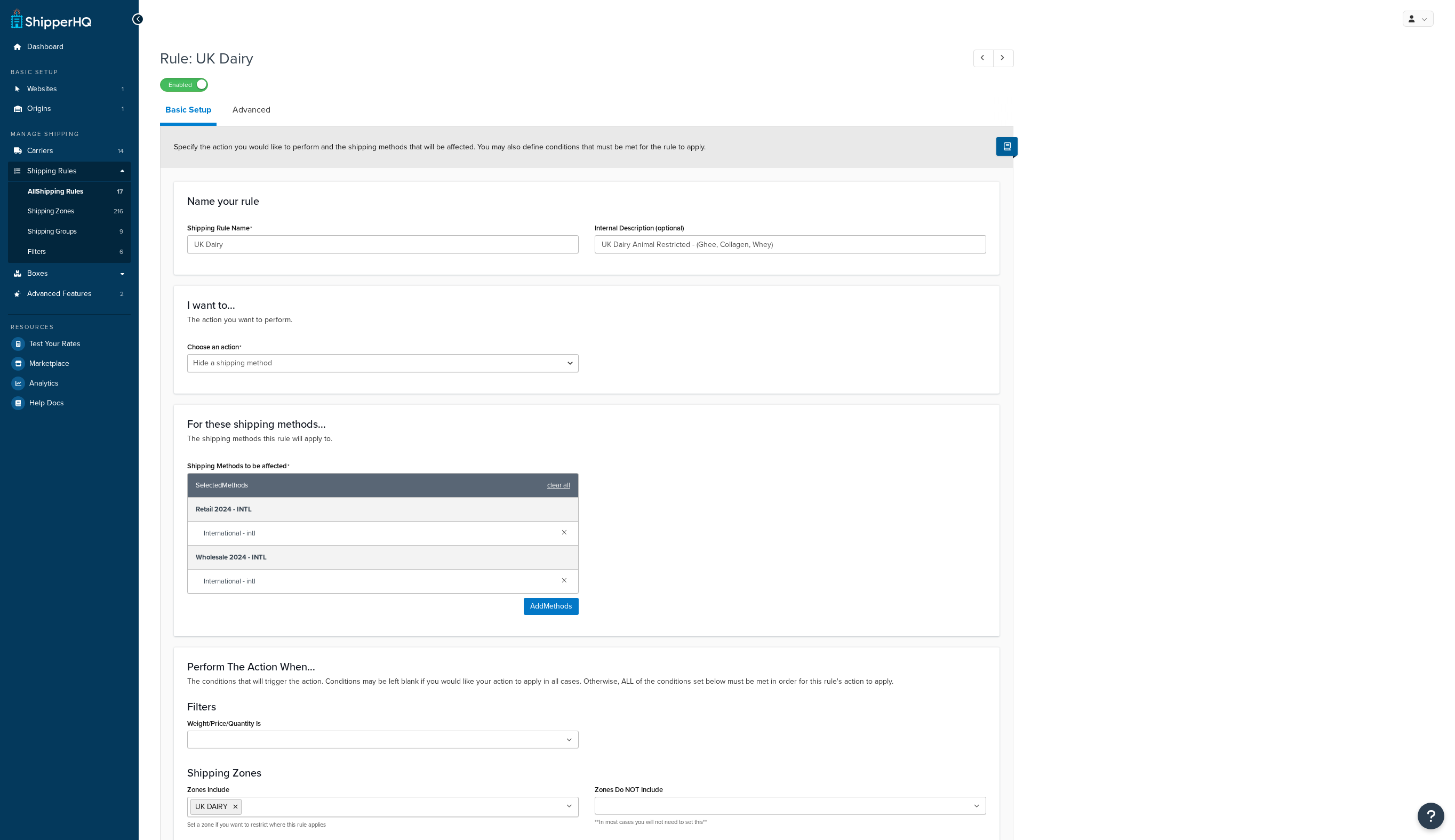
select select "HIDE"
click at [53, 214] on span "Shipping Zones" at bounding box center [51, 211] width 47 height 9
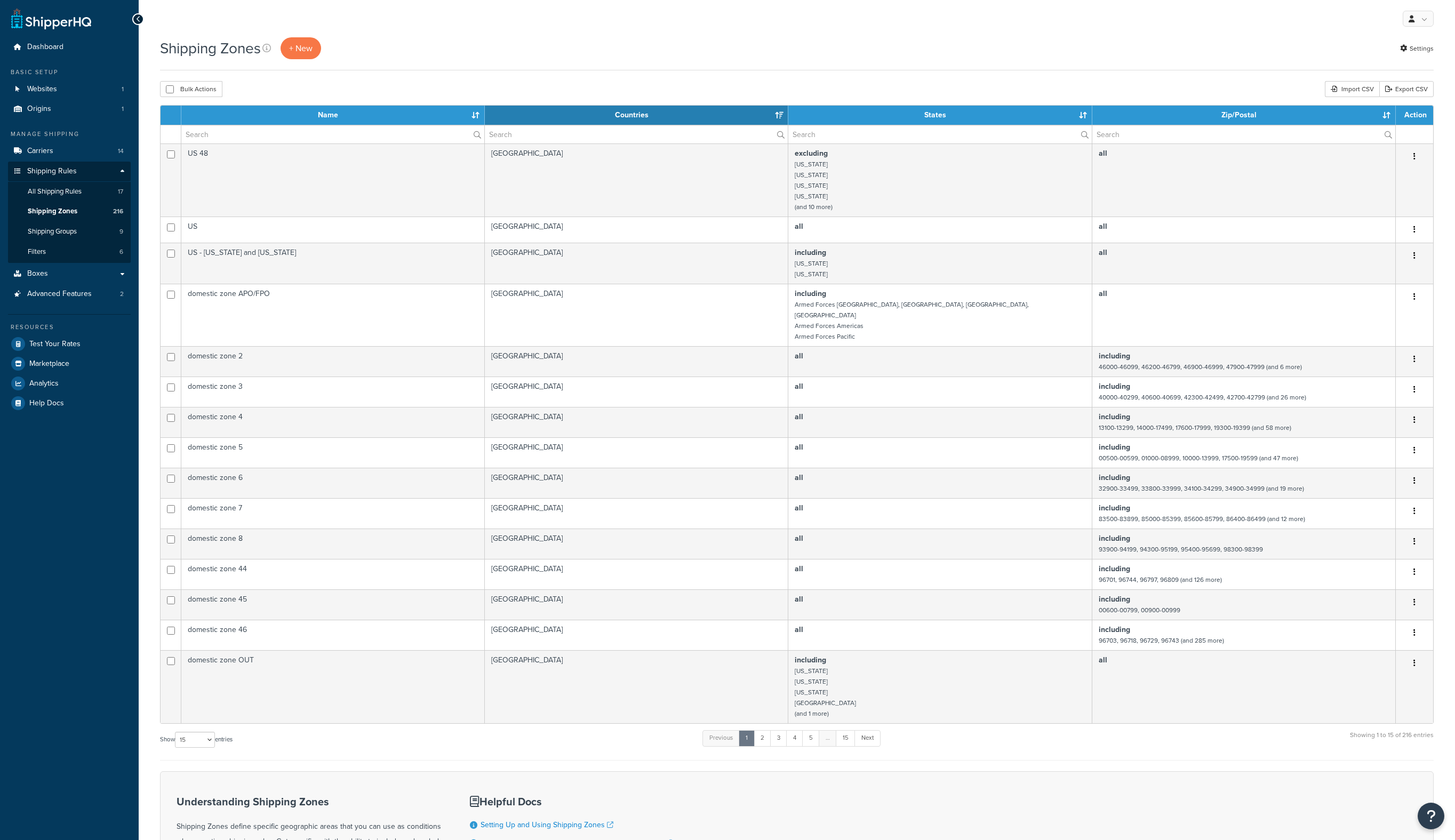
select select "15"
click at [767, 732] on link "2" at bounding box center [763, 738] width 18 height 16
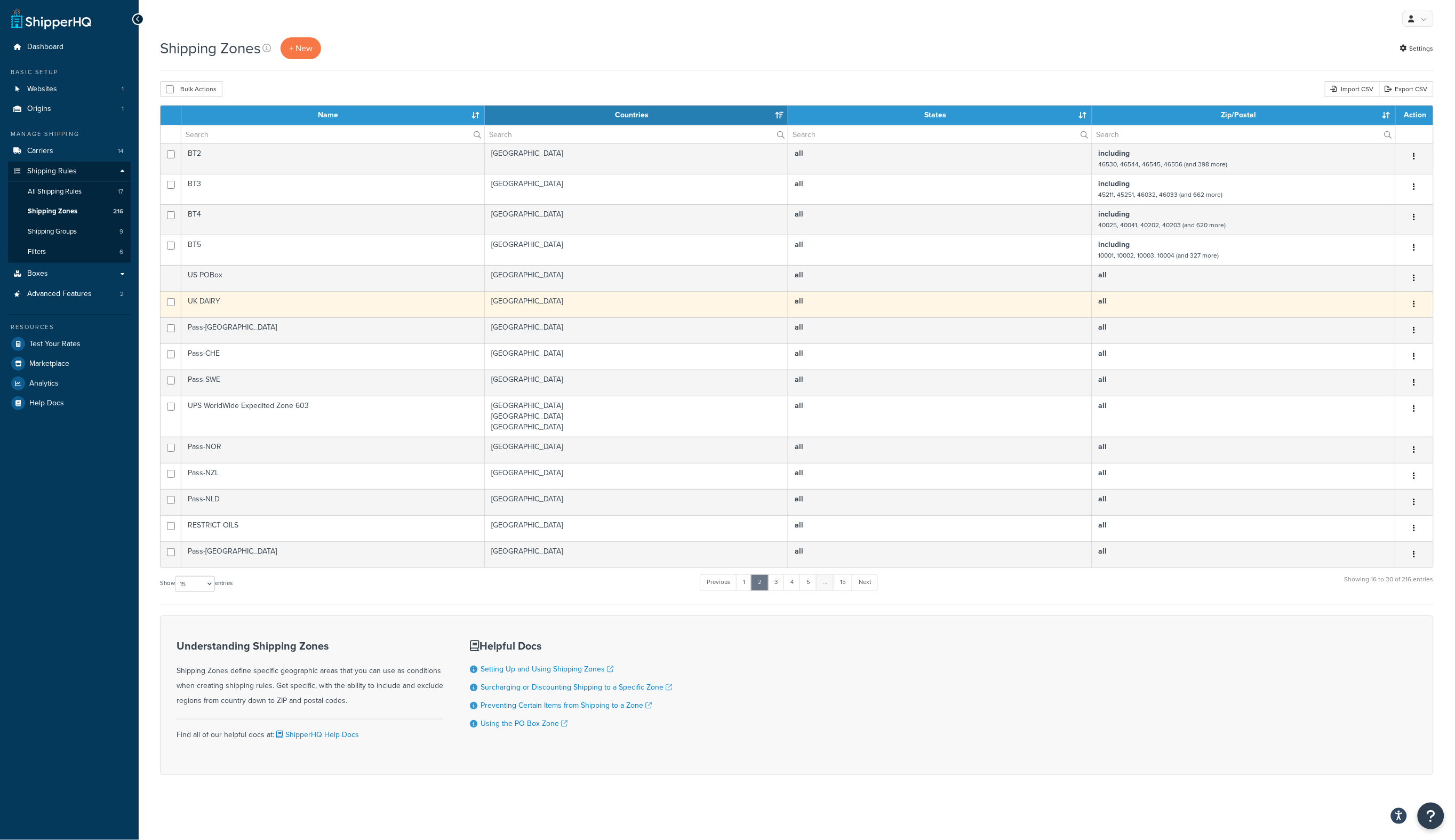
click at [270, 306] on td "UK DAIRY" at bounding box center [333, 304] width 303 height 26
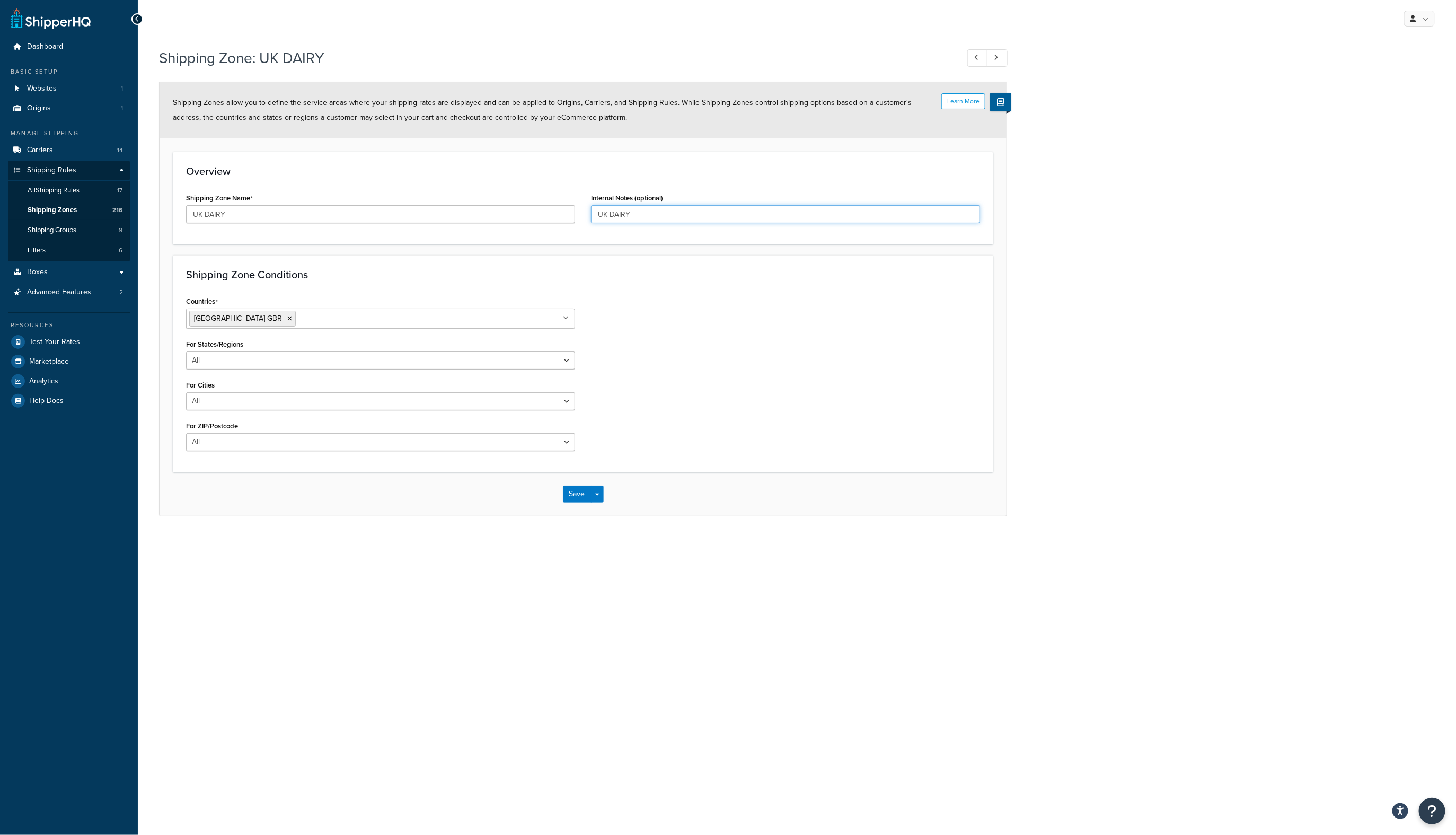
drag, startPoint x: 642, startPoint y: 216, endPoint x: 518, endPoint y: 209, distance: 124.2
click at [518, 209] on div "Shipping Zone Name UK DAIRY Internal Notes (optional) UK DAIRY" at bounding box center [583, 210] width 810 height 41
type input "DAIRY restricted to UK and Sweden"
click at [434, 321] on ul "United Kingdom GBR" at bounding box center [381, 319] width 389 height 20
type input "swe"
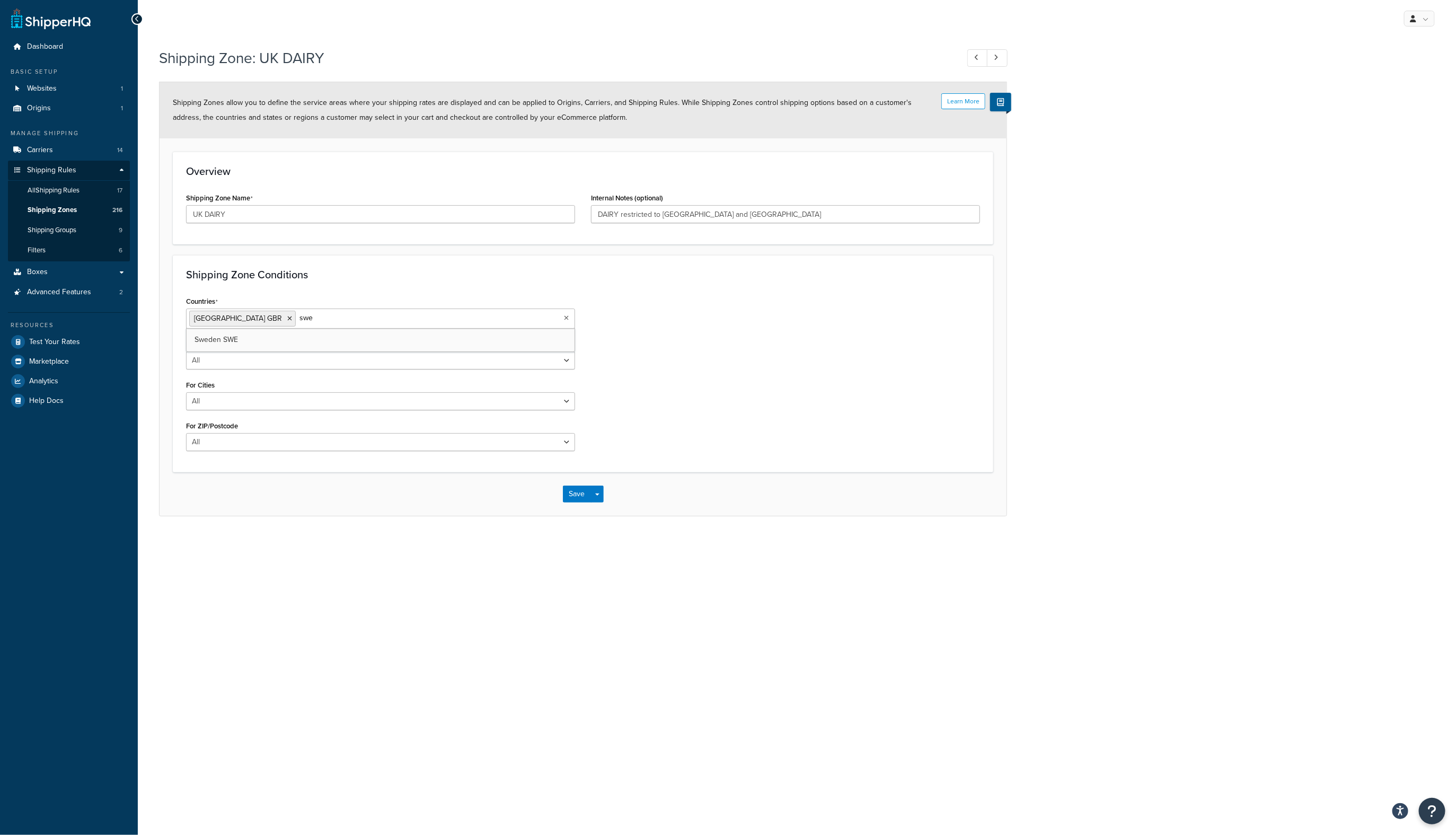
click at [309, 326] on ul "United Kingdom GBR swe" at bounding box center [381, 319] width 389 height 20
click at [685, 378] on div "Save Save Dropdown Save and Edit Save and Duplicate Save and Create New" at bounding box center [583, 371] width 847 height 43
click at [570, 366] on button "Save" at bounding box center [577, 371] width 29 height 17
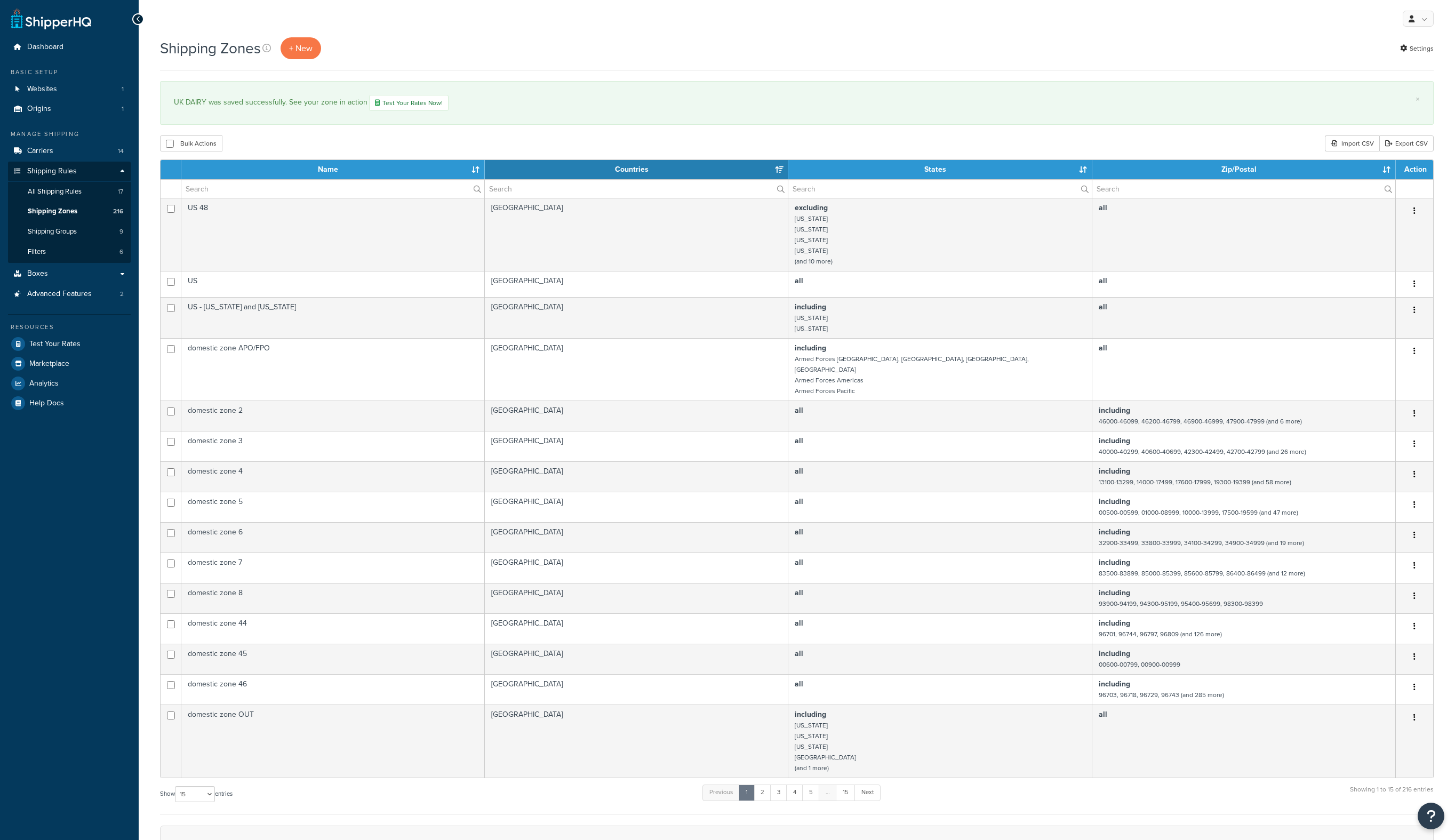
select select "15"
click at [66, 218] on link "Shipping Zones 216" at bounding box center [70, 211] width 123 height 20
click at [64, 224] on link "Shipping Groups 9" at bounding box center [70, 232] width 123 height 20
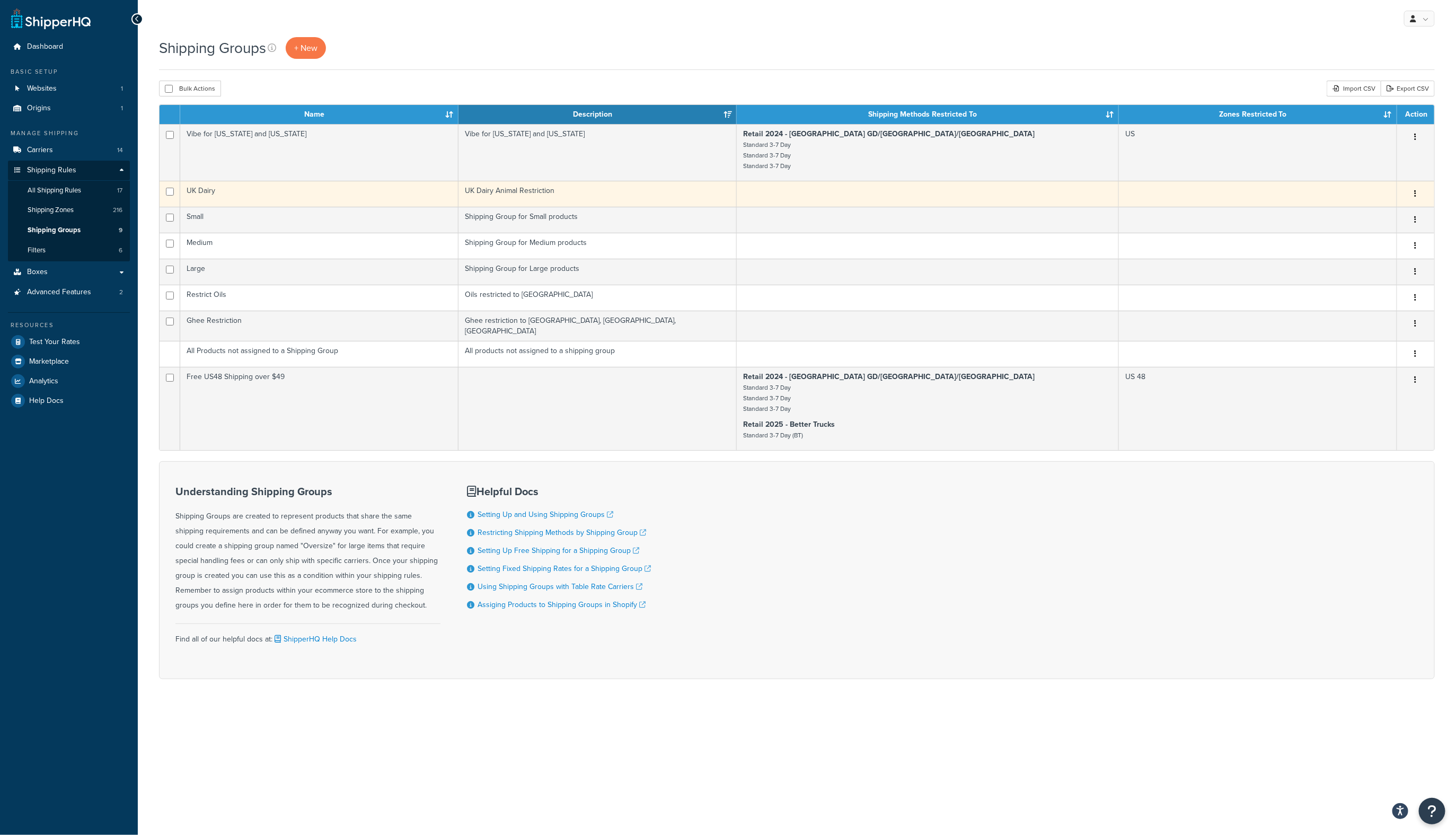
click at [242, 193] on td "UK Dairy" at bounding box center [319, 193] width 278 height 26
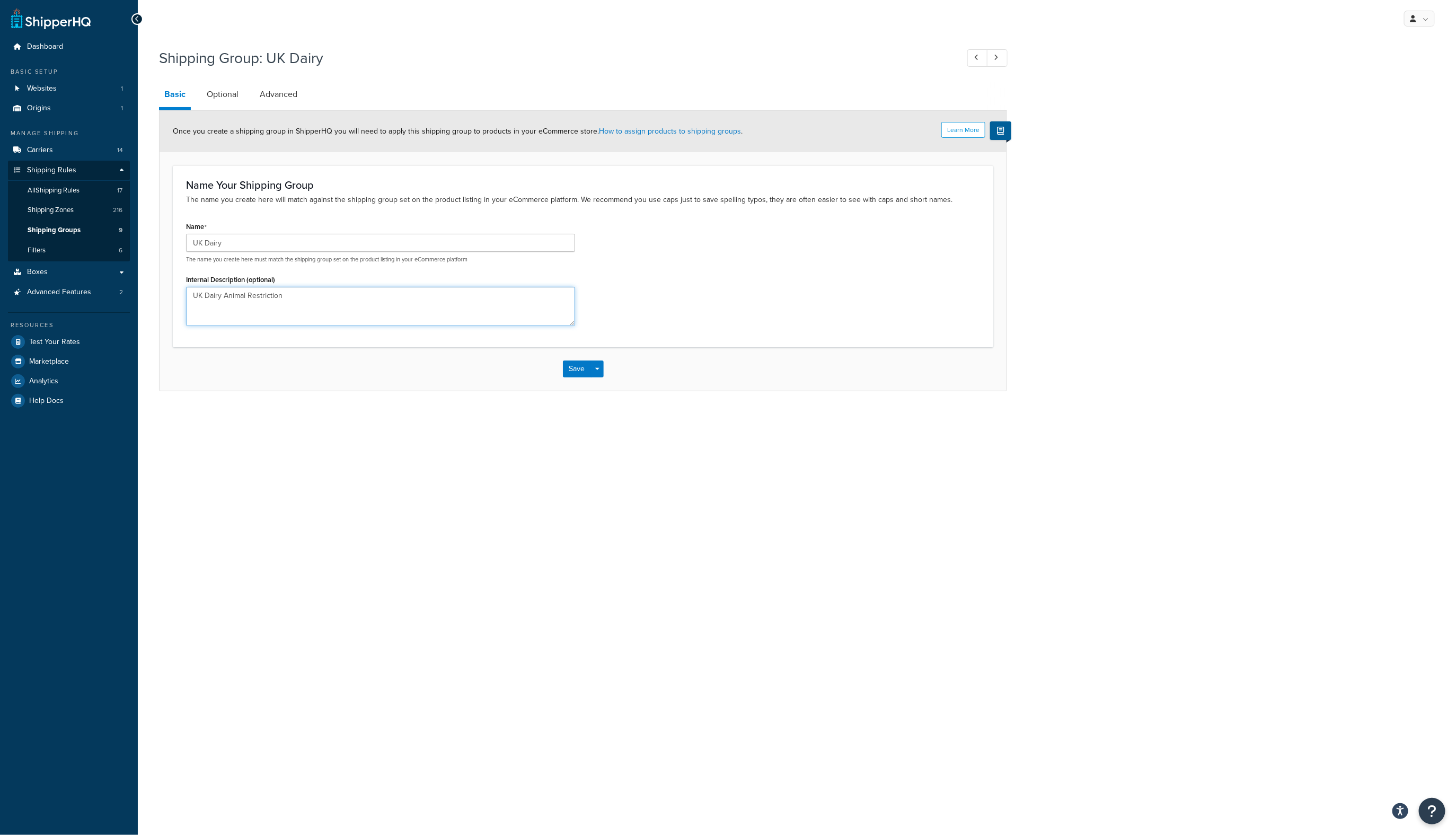
click at [315, 300] on textarea "UK Dairy Animal Restriction" at bounding box center [381, 307] width 389 height 39
type textarea "UK Dairy Animal Restriction (Also now includes [GEOGRAPHIC_DATA])"
click at [582, 364] on button "Save" at bounding box center [577, 369] width 29 height 17
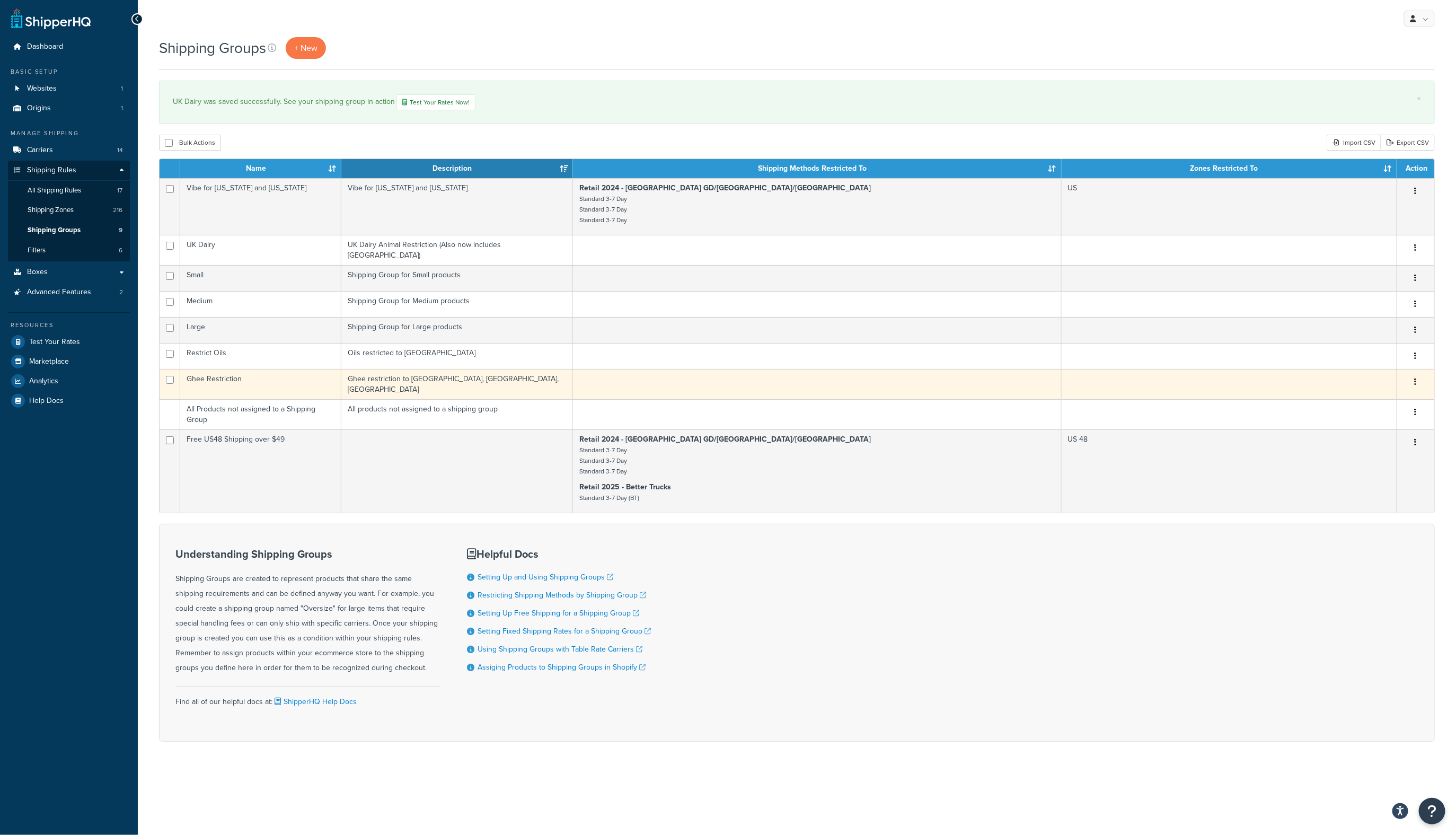
click at [247, 378] on td "Ghee Restriction" at bounding box center [260, 384] width 161 height 31
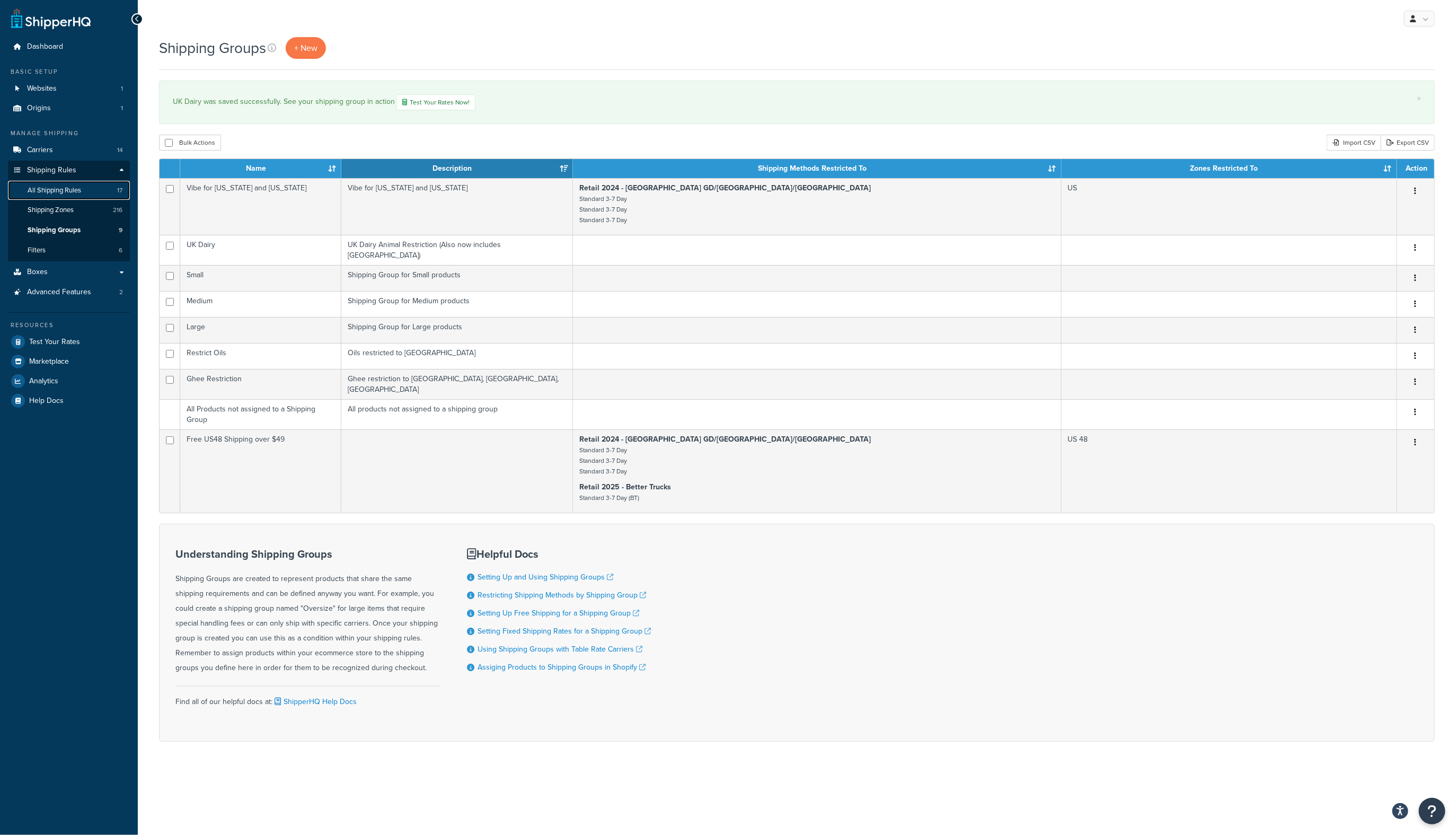
click at [40, 192] on span "All Shipping Rules" at bounding box center [54, 191] width 53 height 9
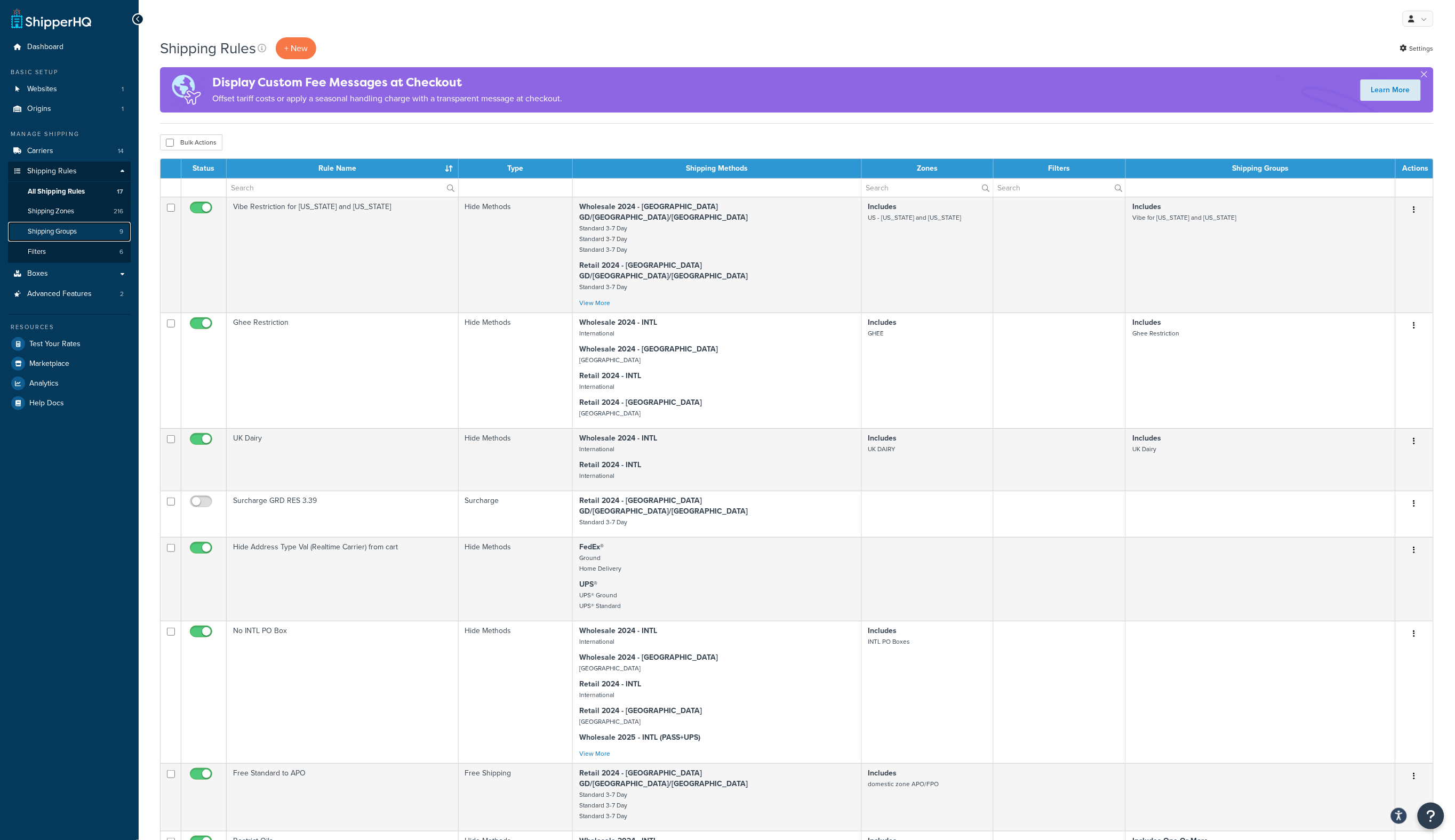
click at [40, 232] on span "Shipping Groups" at bounding box center [52, 232] width 49 height 9
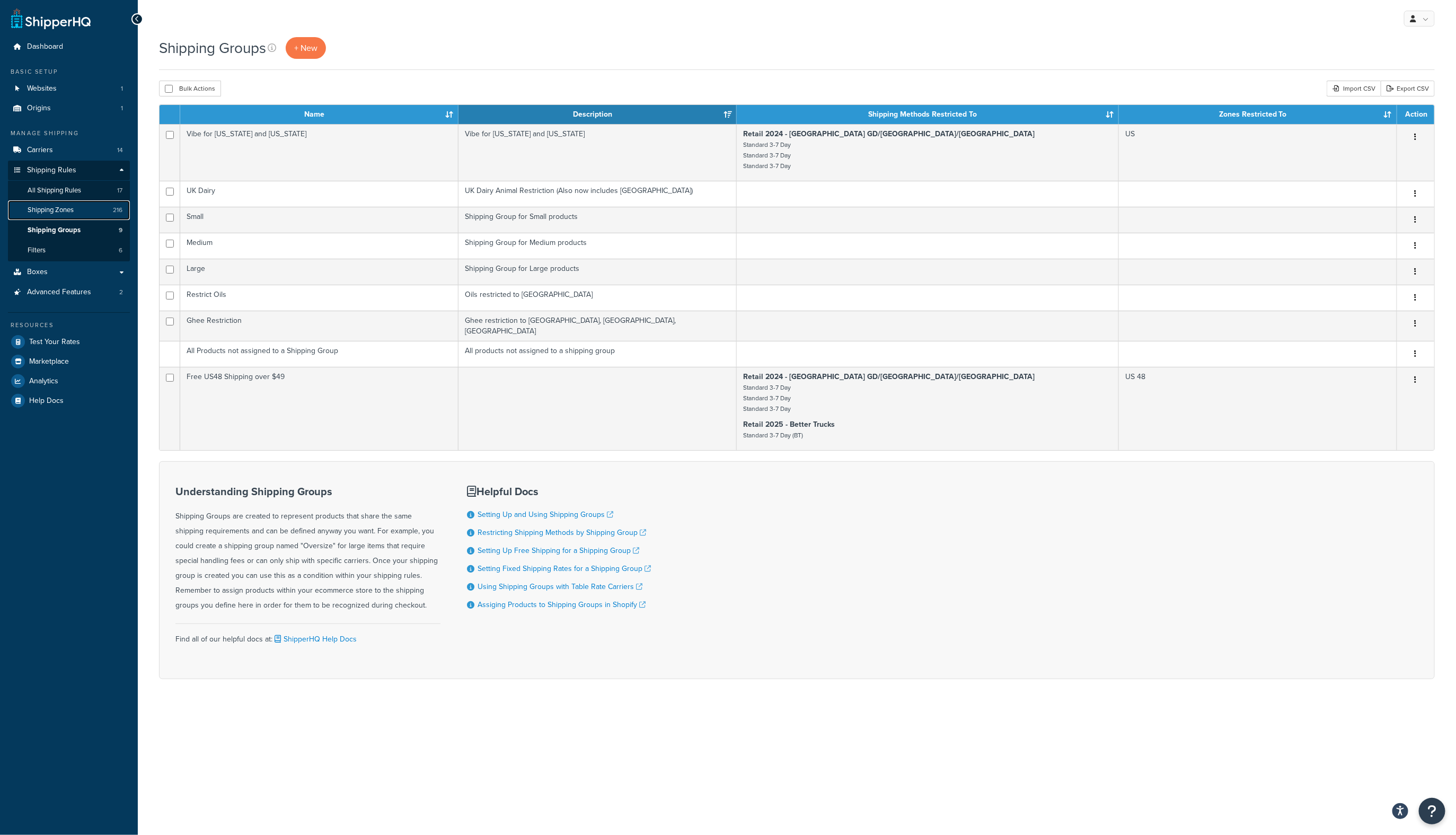
click at [55, 212] on span "Shipping Zones" at bounding box center [50, 210] width 46 height 9
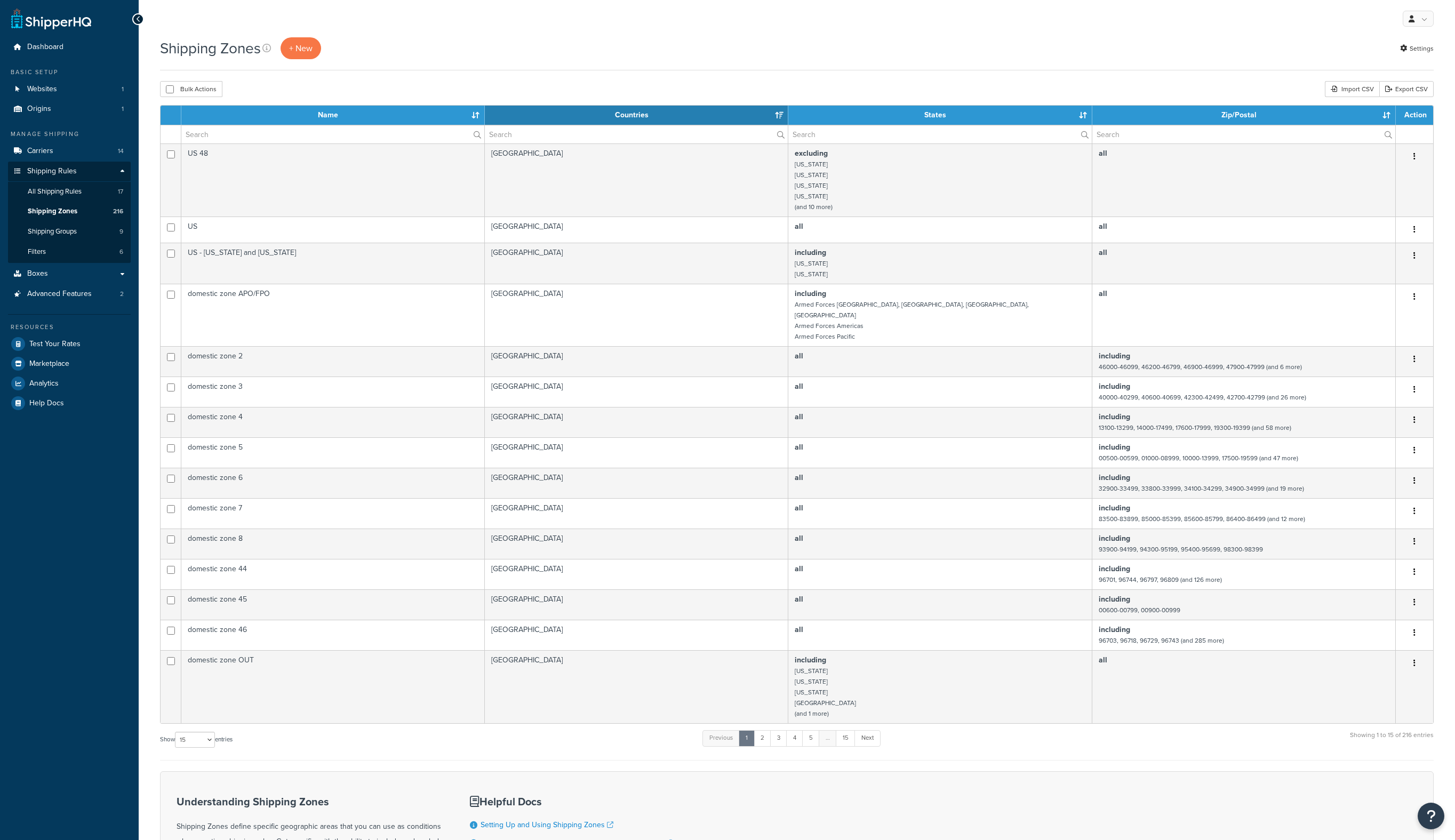
select select "15"
click at [759, 730] on link "2" at bounding box center [763, 738] width 18 height 16
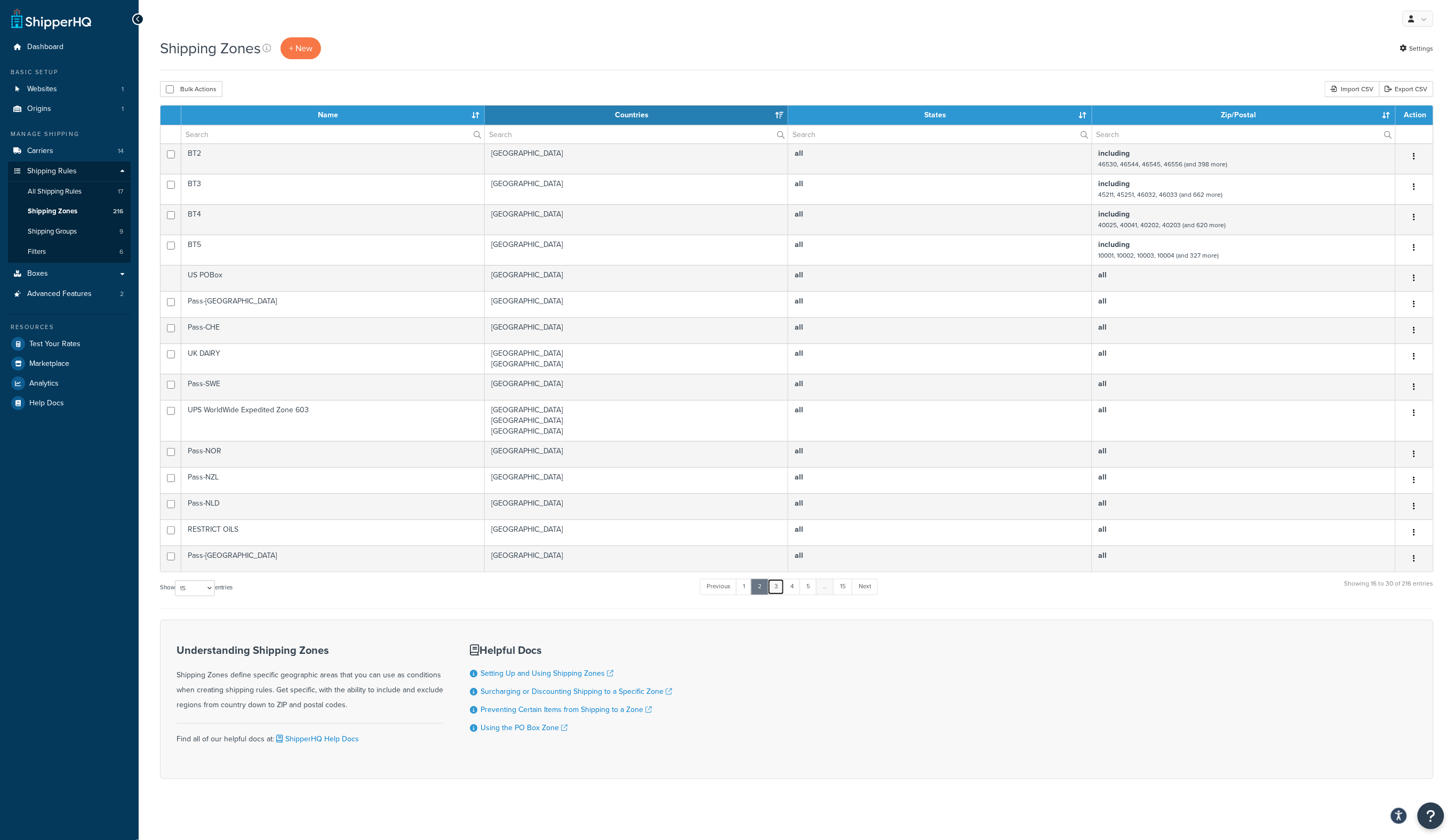
click at [777, 586] on link "3" at bounding box center [775, 586] width 17 height 16
